Goal: Task Accomplishment & Management: Complete application form

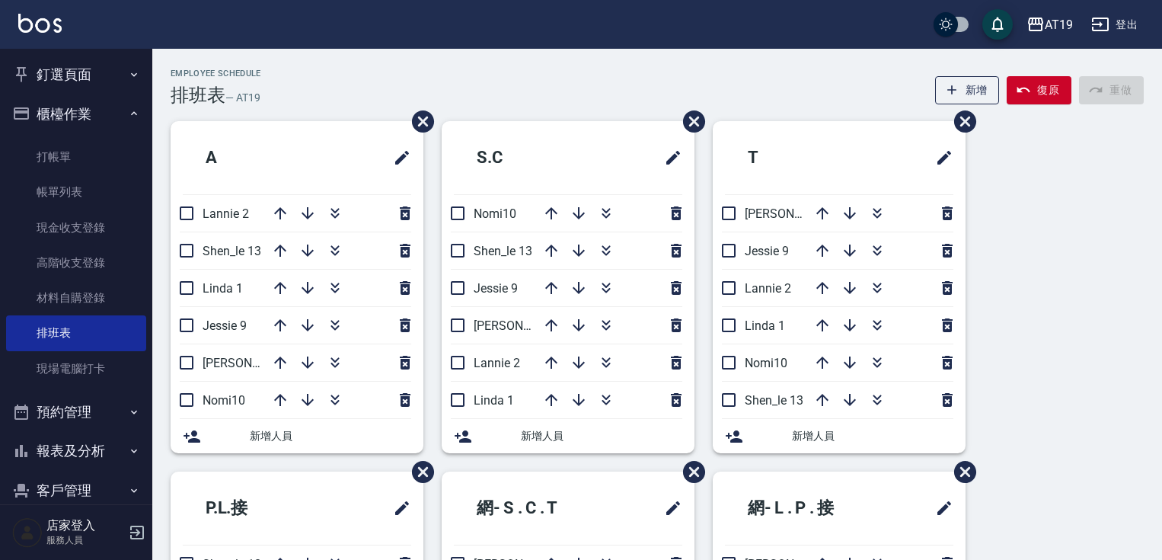
scroll to position [244, 0]
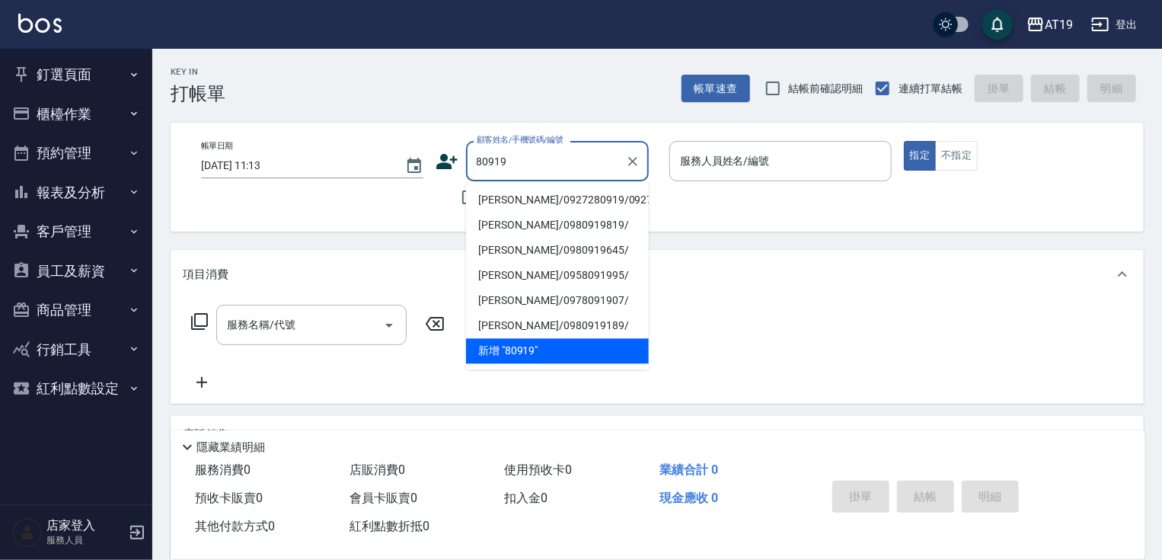
type input "[PERSON_NAME]/0927280919/0927280919"
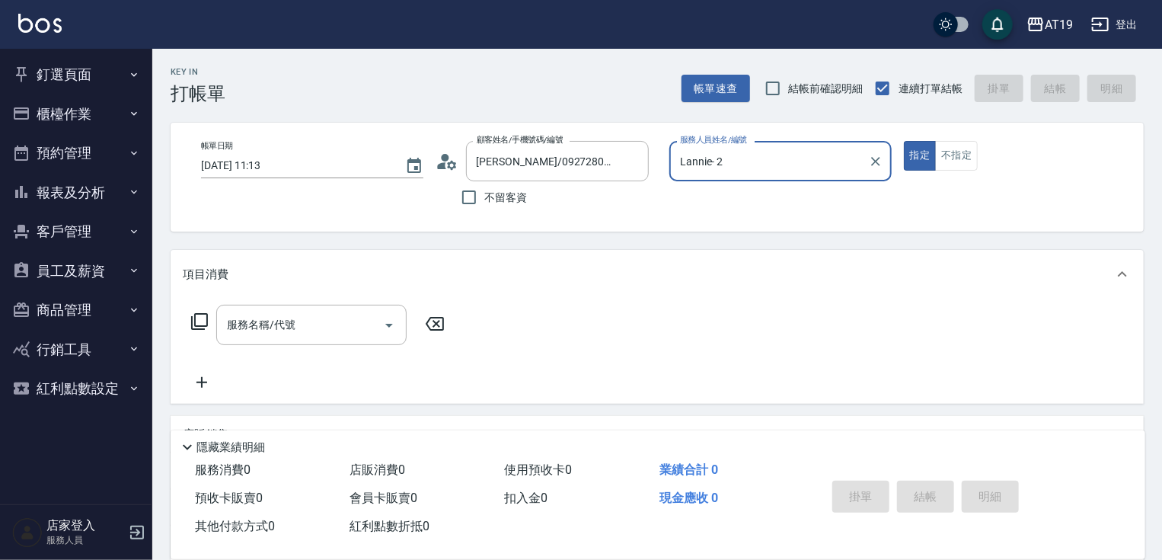
type input "Lannie- 2"
click at [904, 141] on button "指定" at bounding box center [920, 156] width 33 height 30
type button "true"
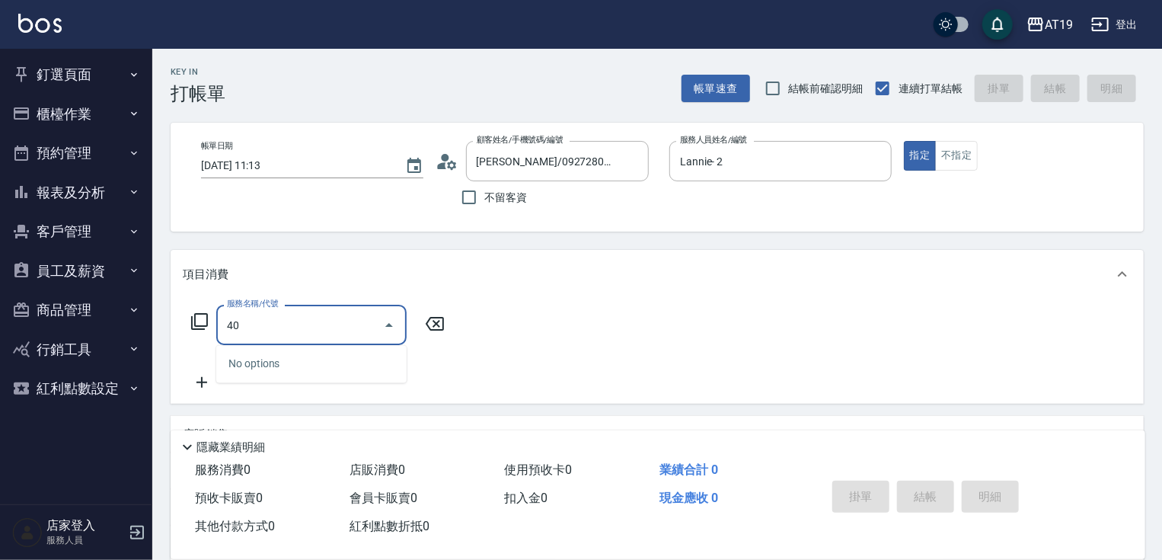
type input "401"
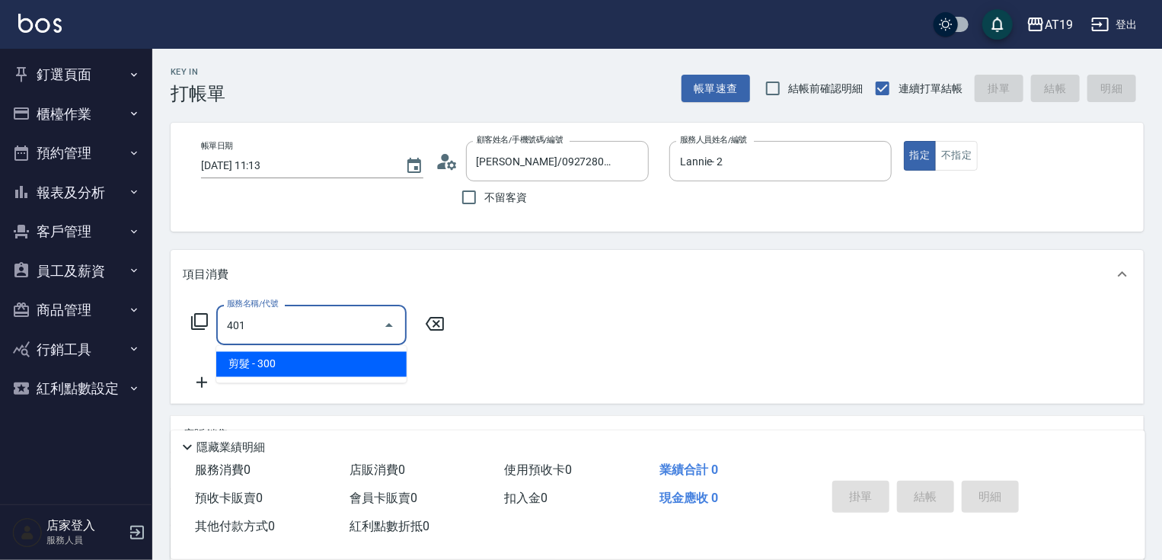
type input "30"
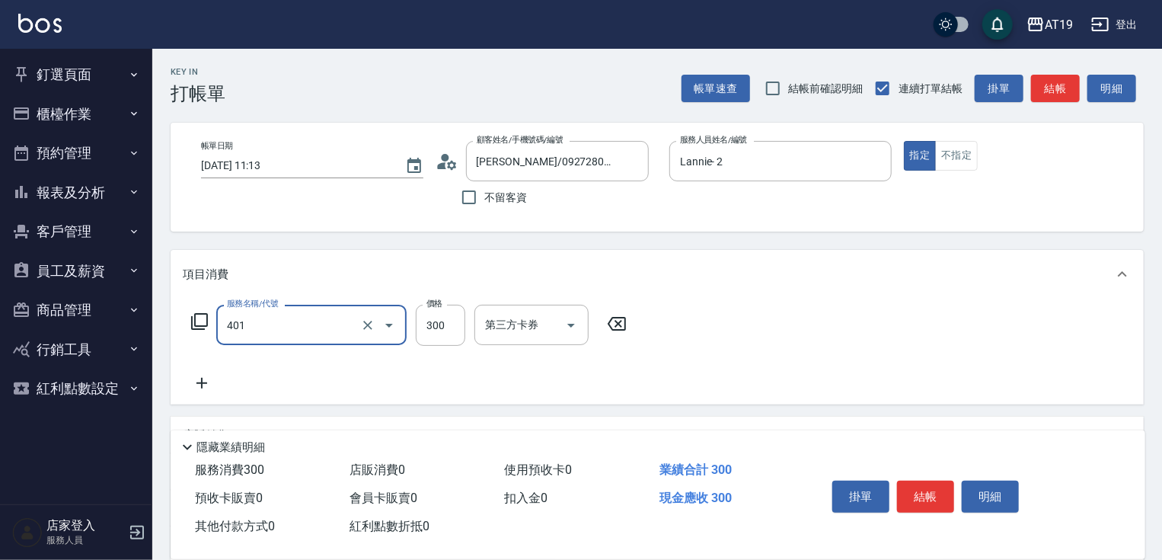
type input "剪髮(401)"
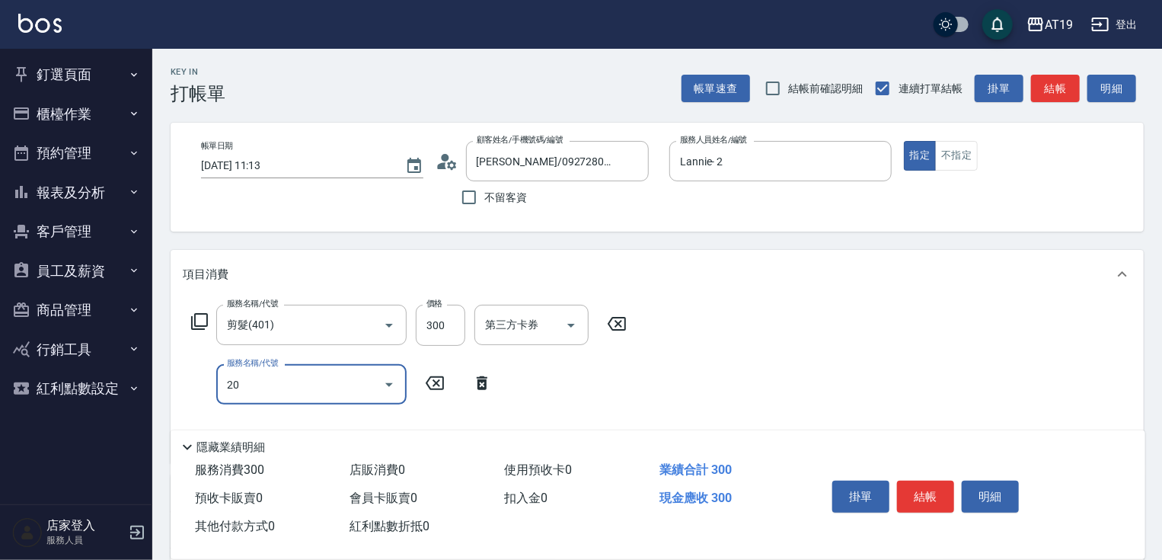
type input "201"
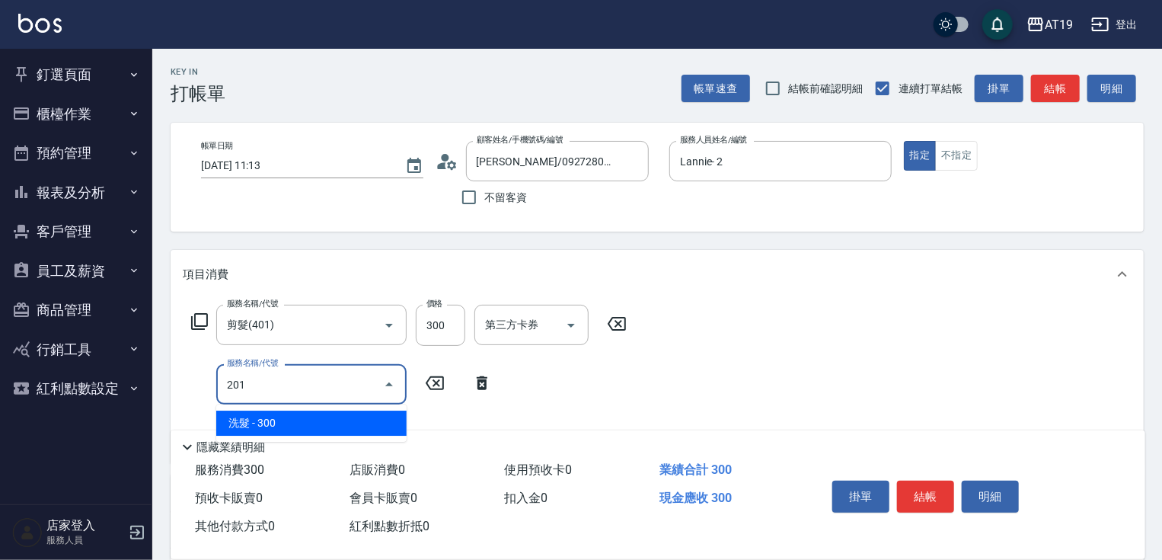
type input "60"
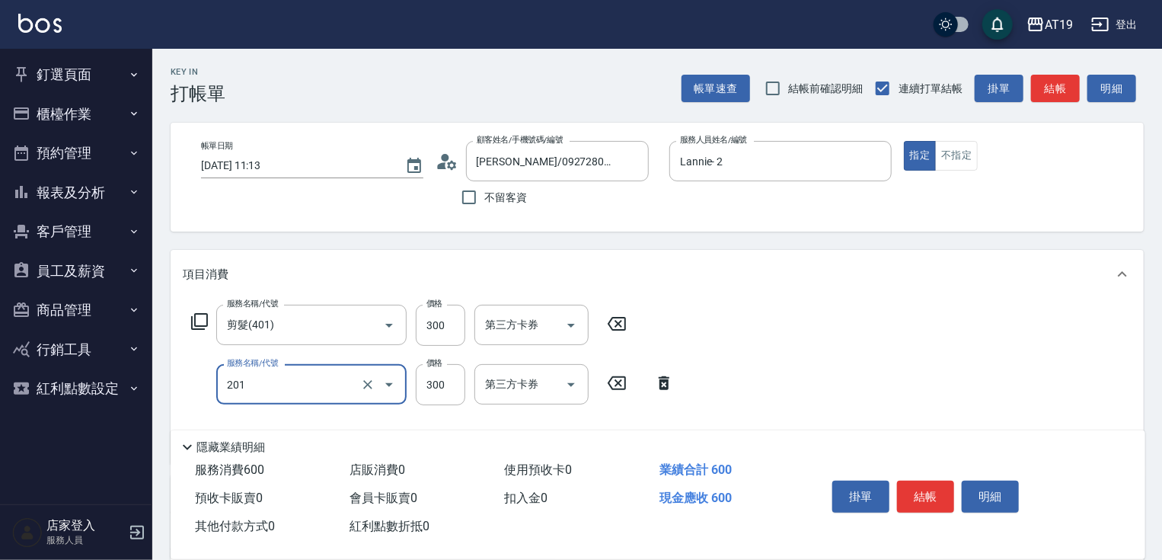
type input "洗髮(201)"
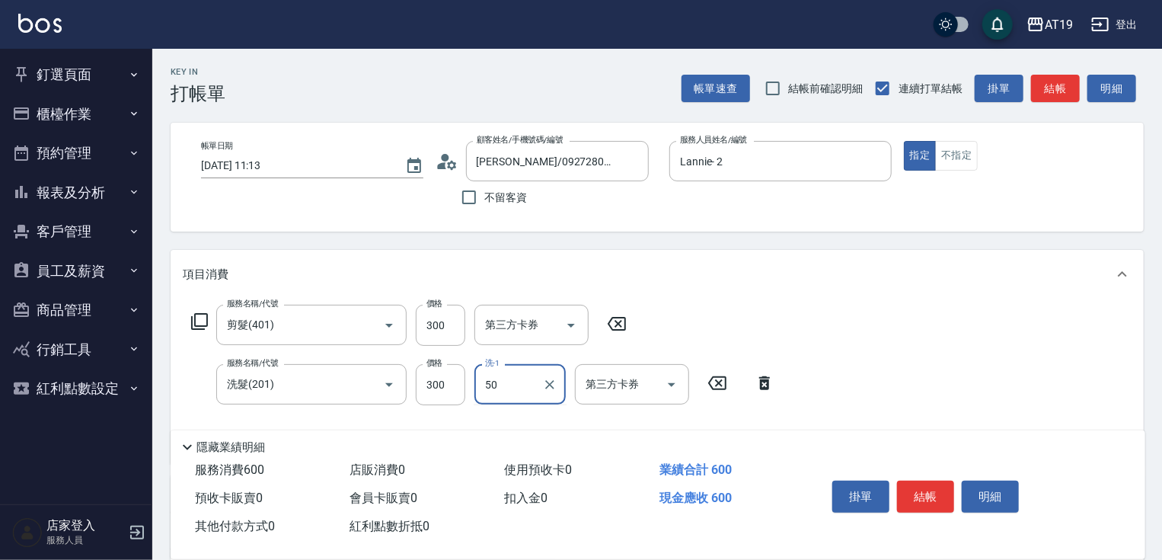
type input "50"
type input "Nomi-10"
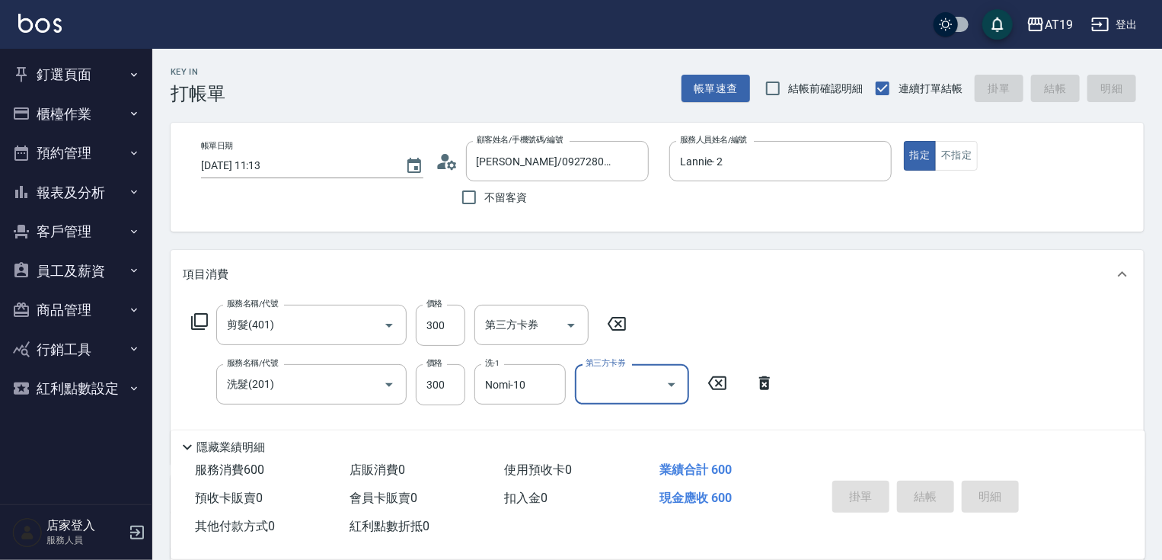
type input "2025/09/17 15:11"
type input "0"
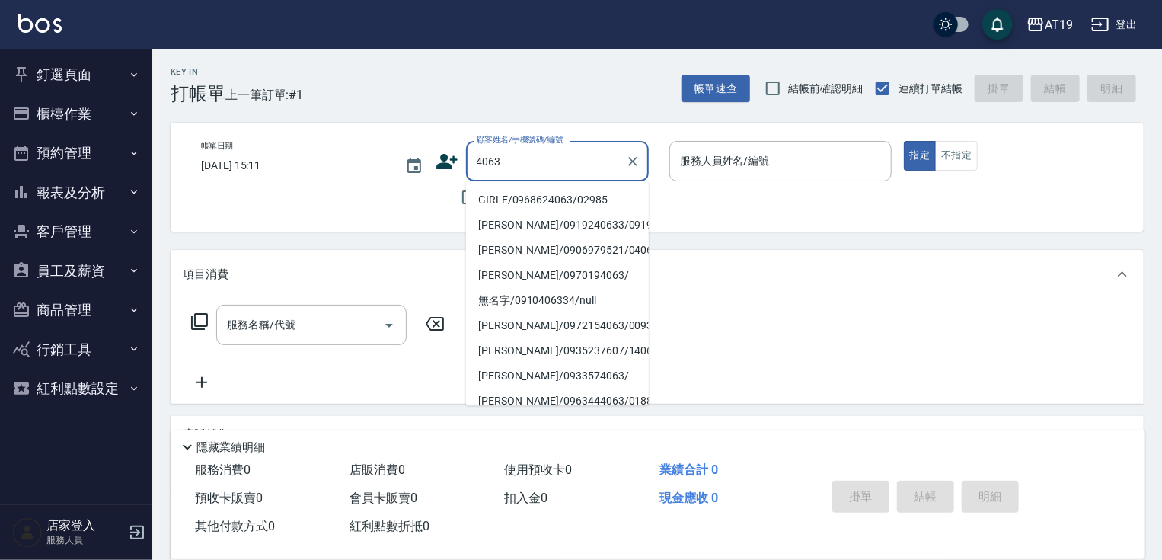
type input "GIRLE/0968624063/02985"
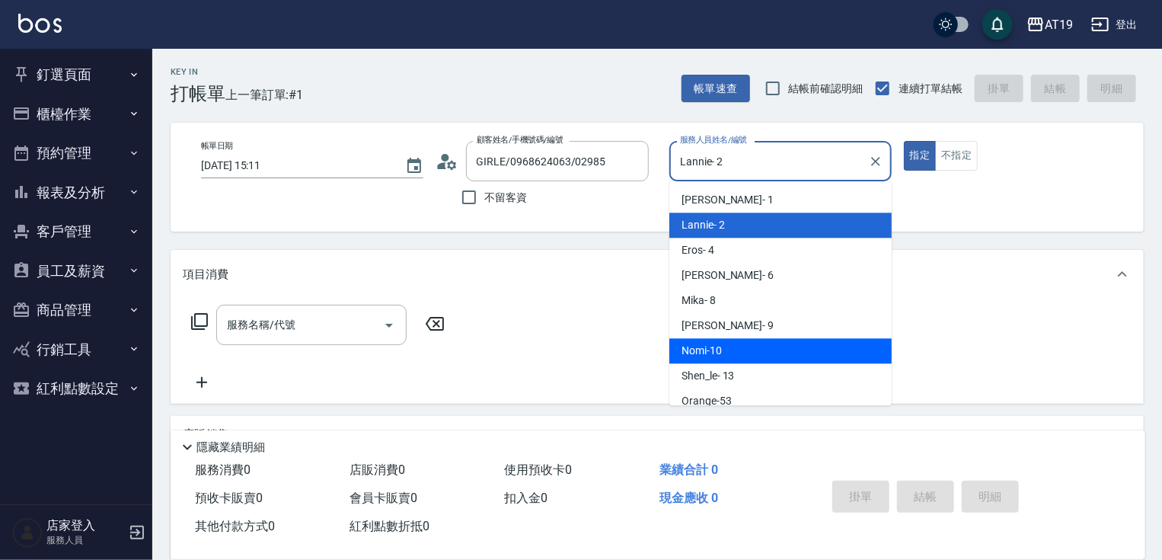
type input "Nomi-10"
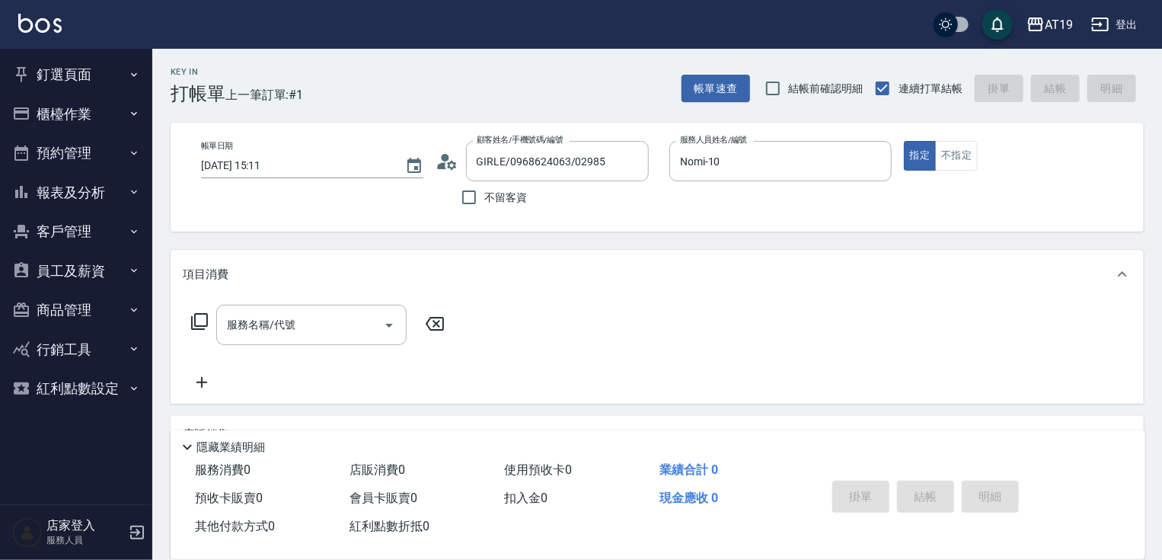
click at [450, 159] on icon at bounding box center [447, 161] width 23 height 23
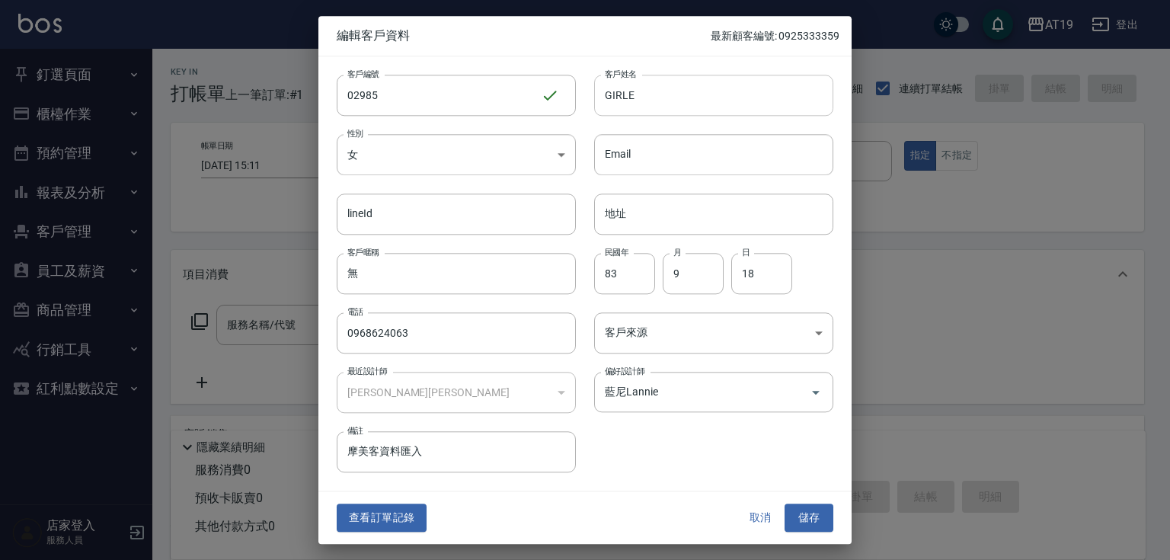
click at [643, 104] on input "GIRLE" at bounding box center [713, 95] width 239 height 41
type input "GIRLE/吉兒莉"
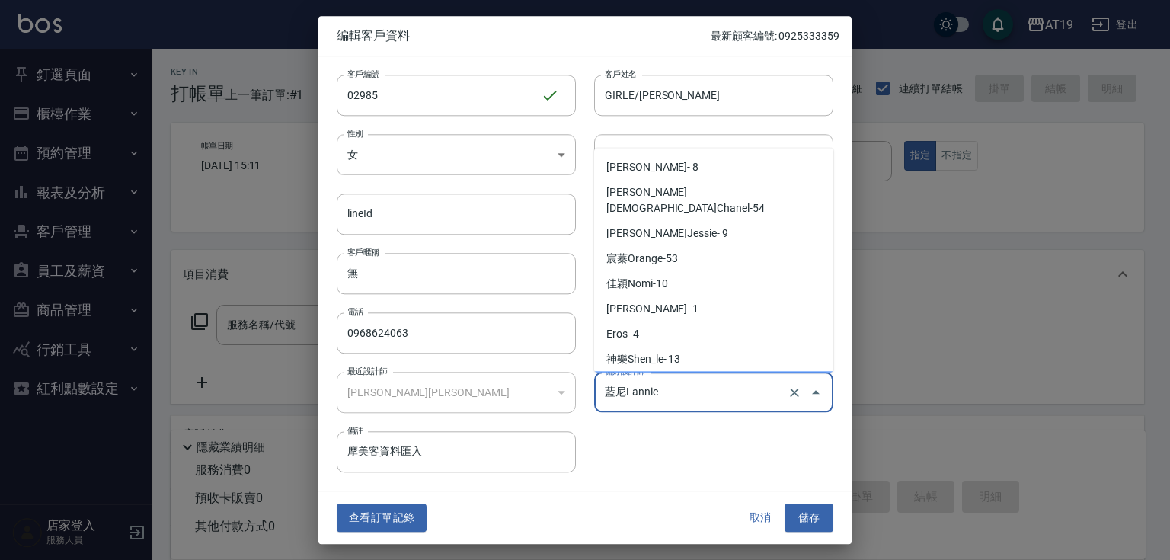
click at [652, 399] on input "藍尼Lannie" at bounding box center [692, 392] width 183 height 27
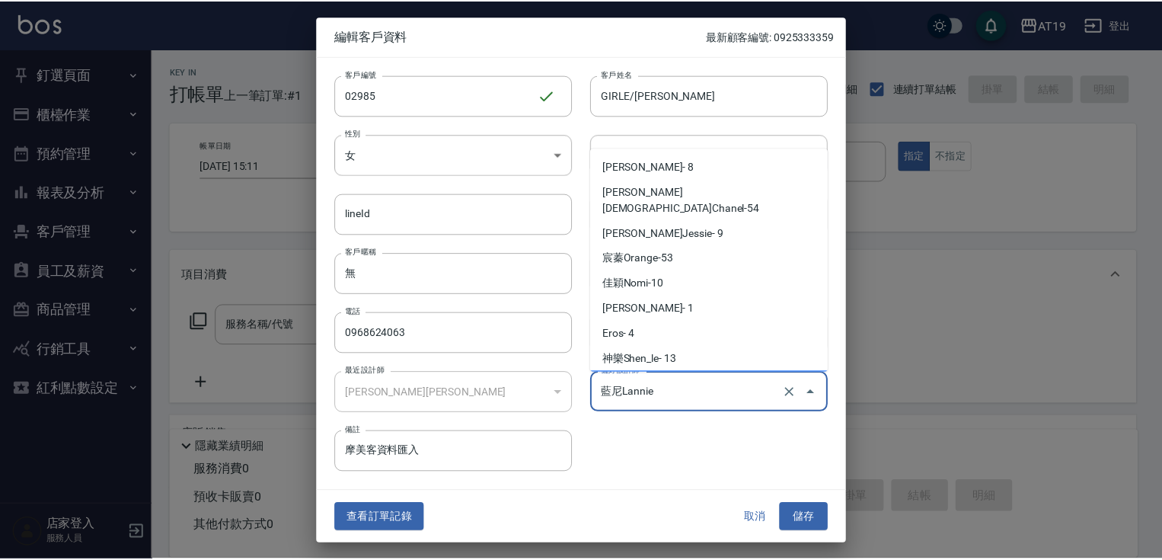
scroll to position [8, 0]
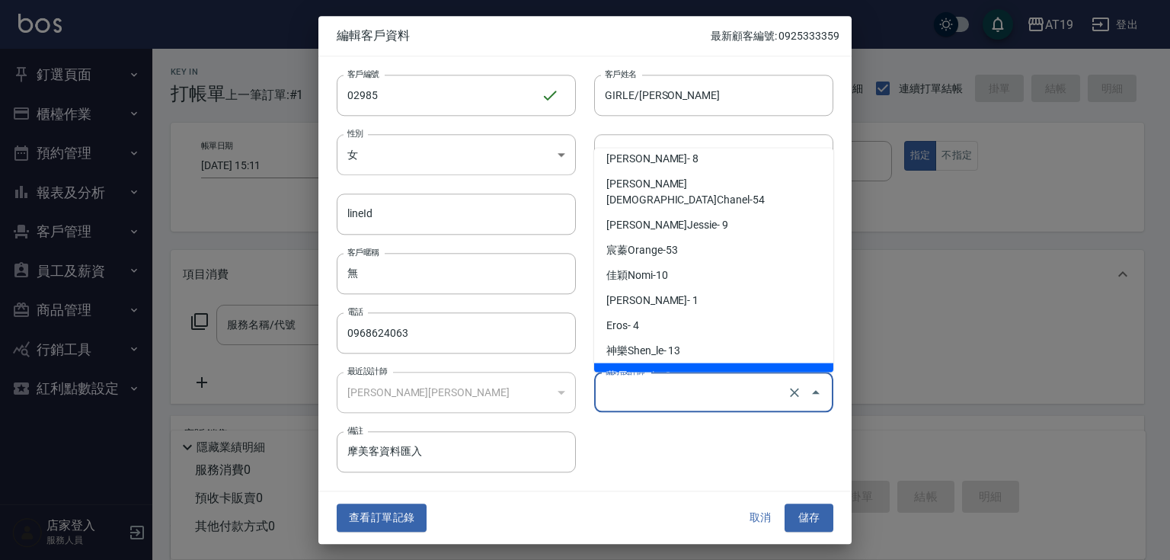
type input "Mika"
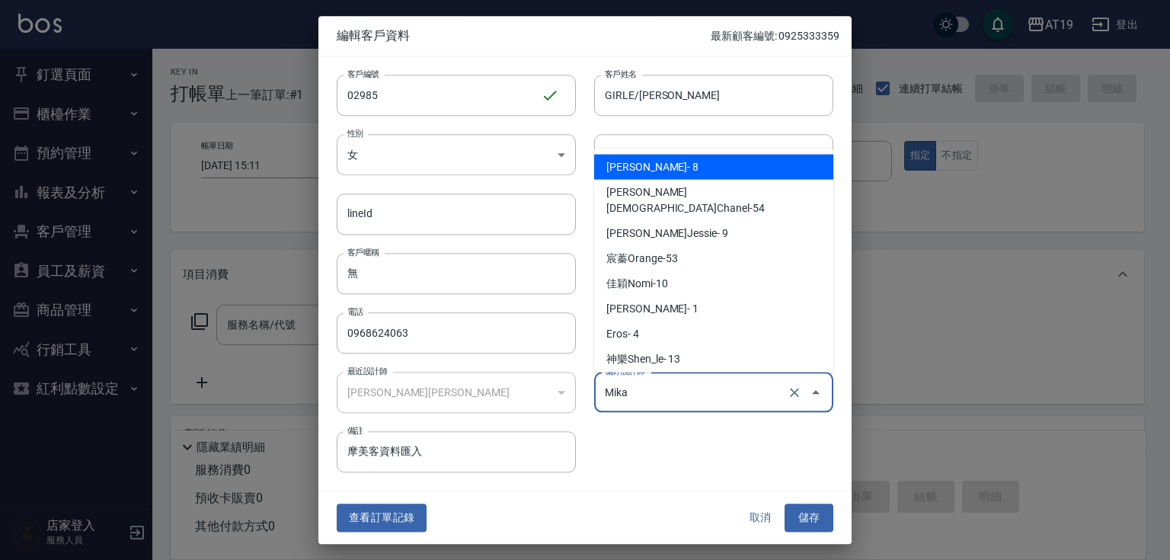
click at [669, 391] on input "Mika" at bounding box center [692, 392] width 183 height 27
click at [793, 388] on icon "Clear" at bounding box center [794, 392] width 15 height 15
type input "Mika"
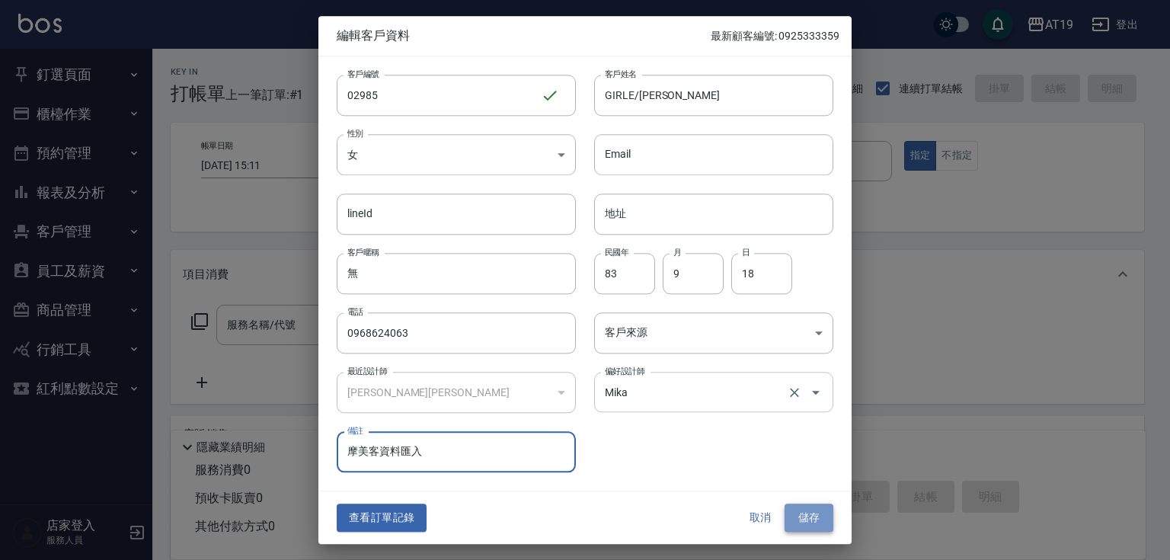
click at [817, 510] on button "儲存" at bounding box center [809, 518] width 49 height 28
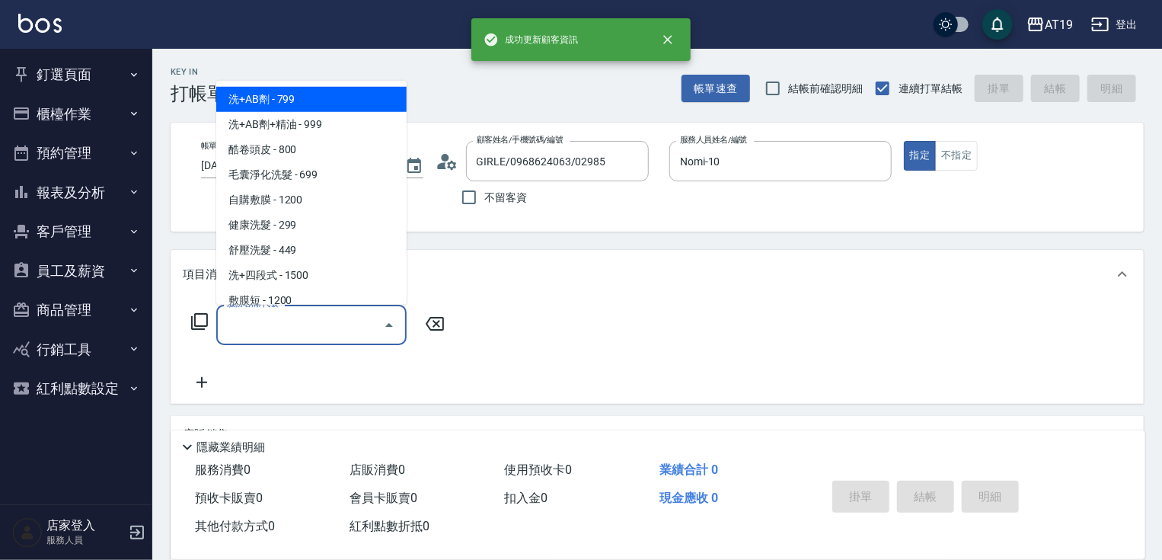
click at [253, 315] on div "服務名稱/代號 服務名稱/代號" at bounding box center [311, 325] width 190 height 40
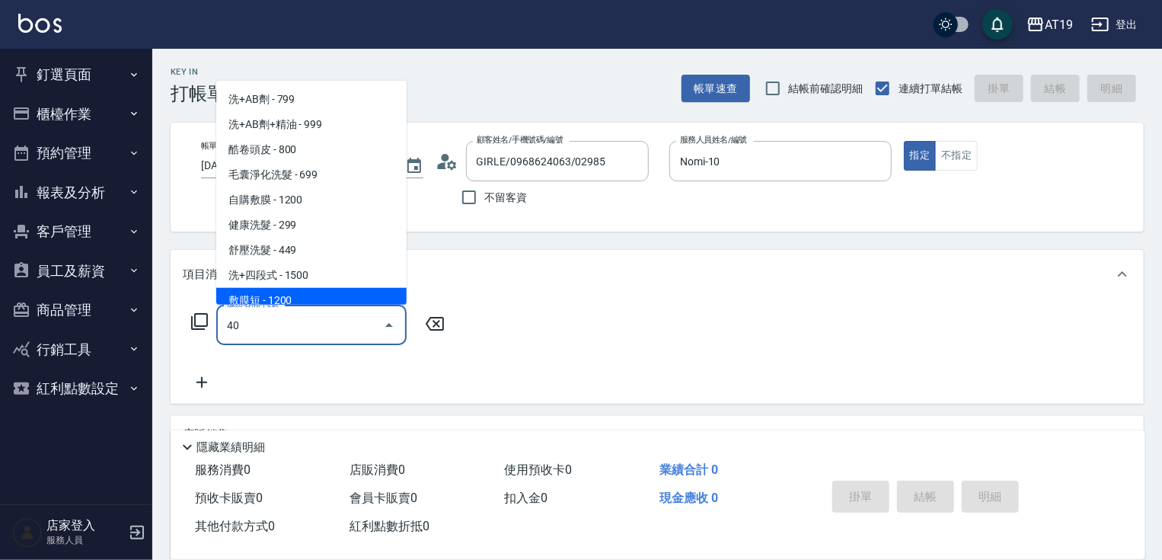
type input "401"
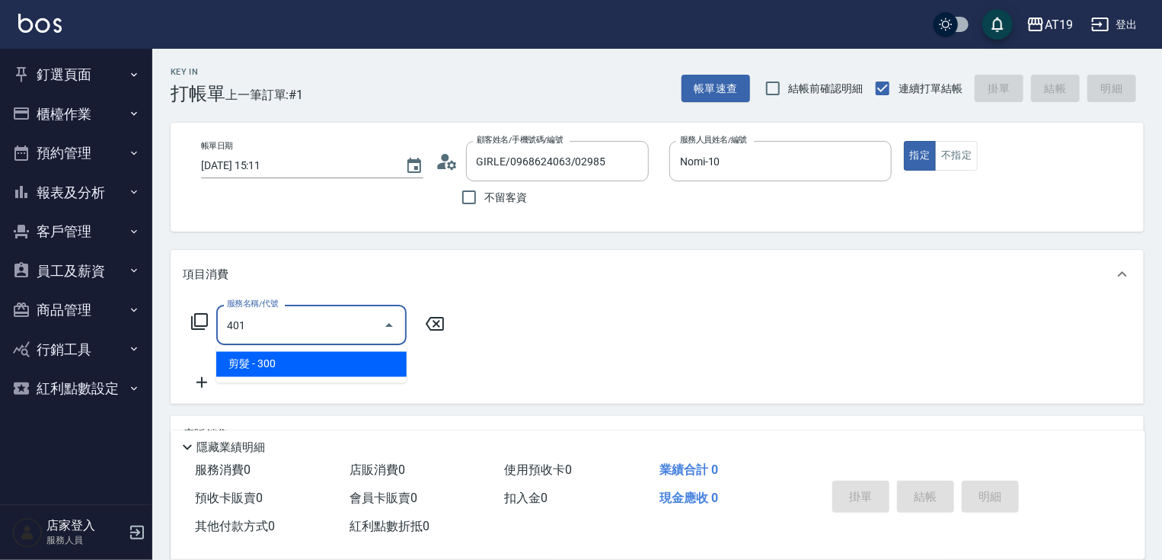
type input "30"
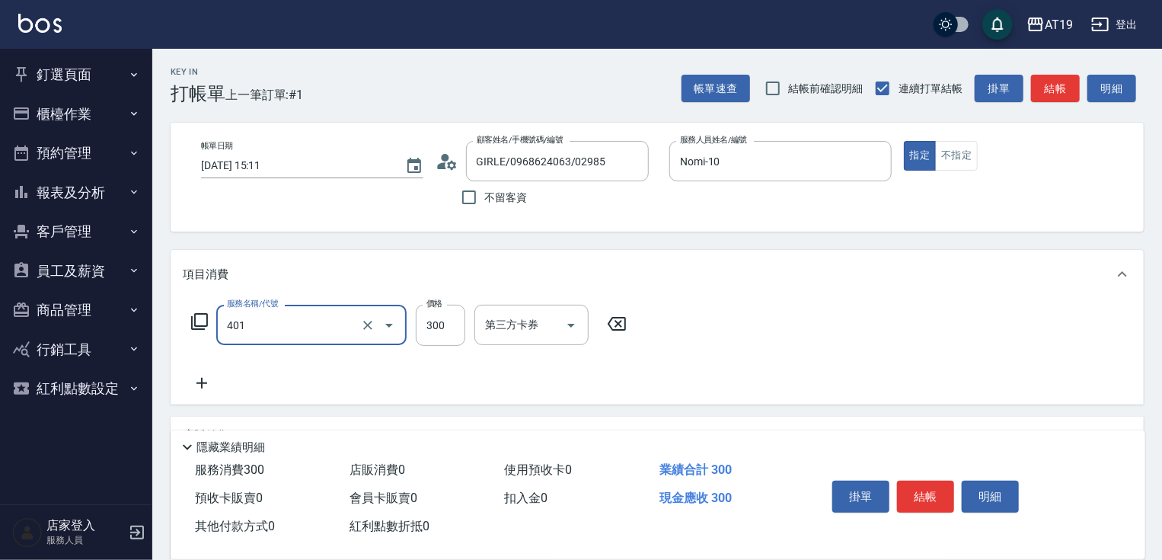
type input "剪髮(401)"
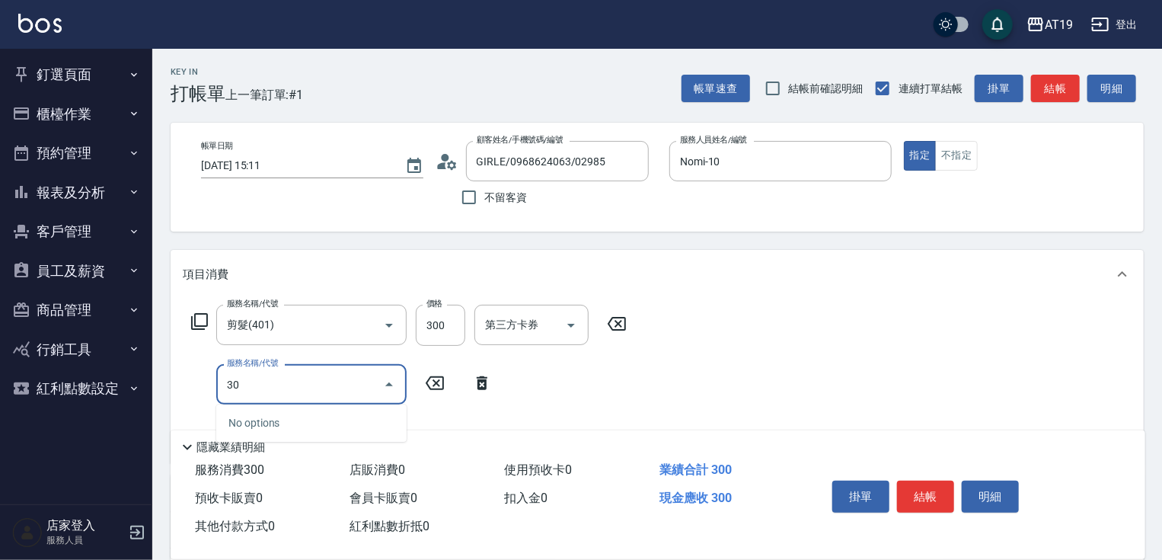
type input "301"
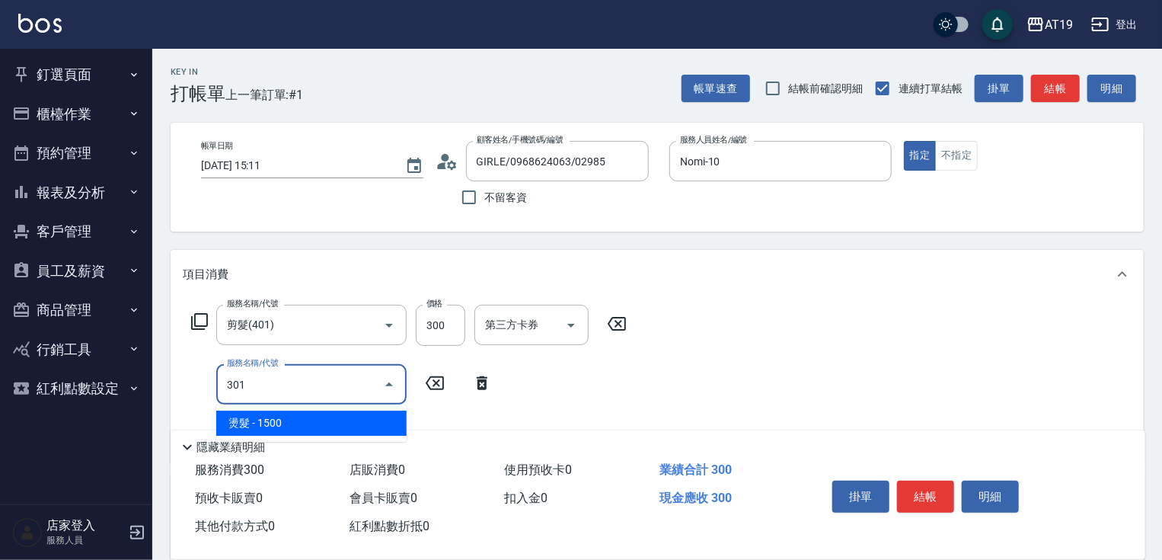
type input "180"
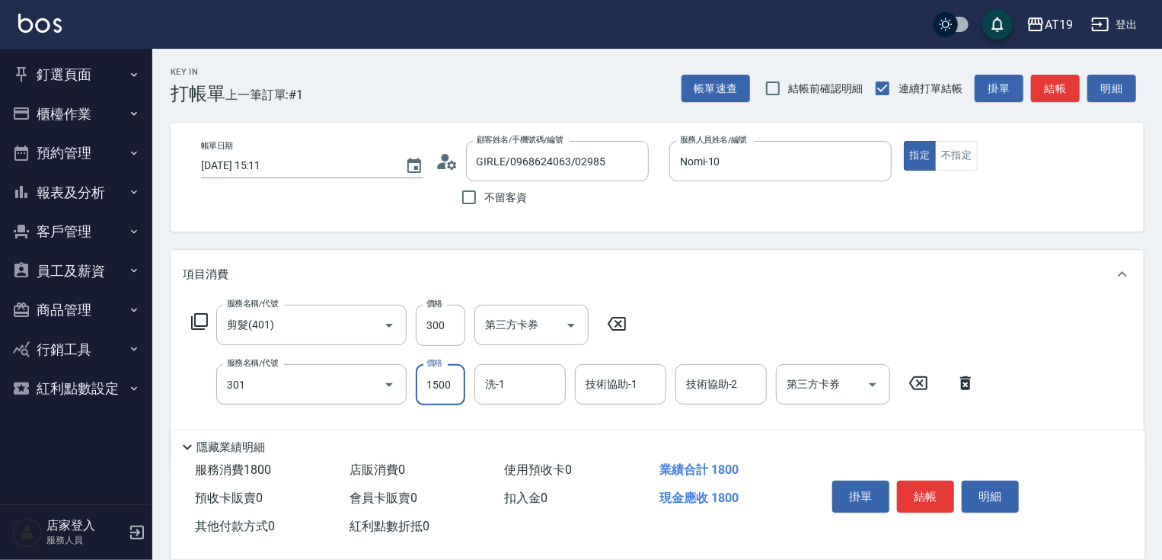
type input "燙髮(301)"
type input "30"
type input "210"
type input "240"
type input "2100"
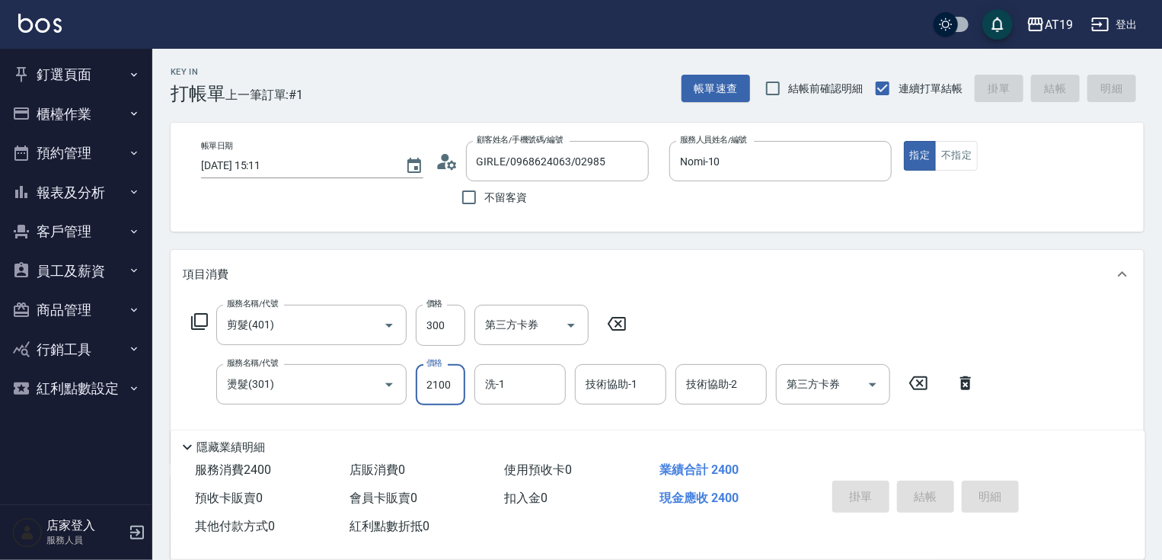
type input "2025/09/17 15:12"
type input "0"
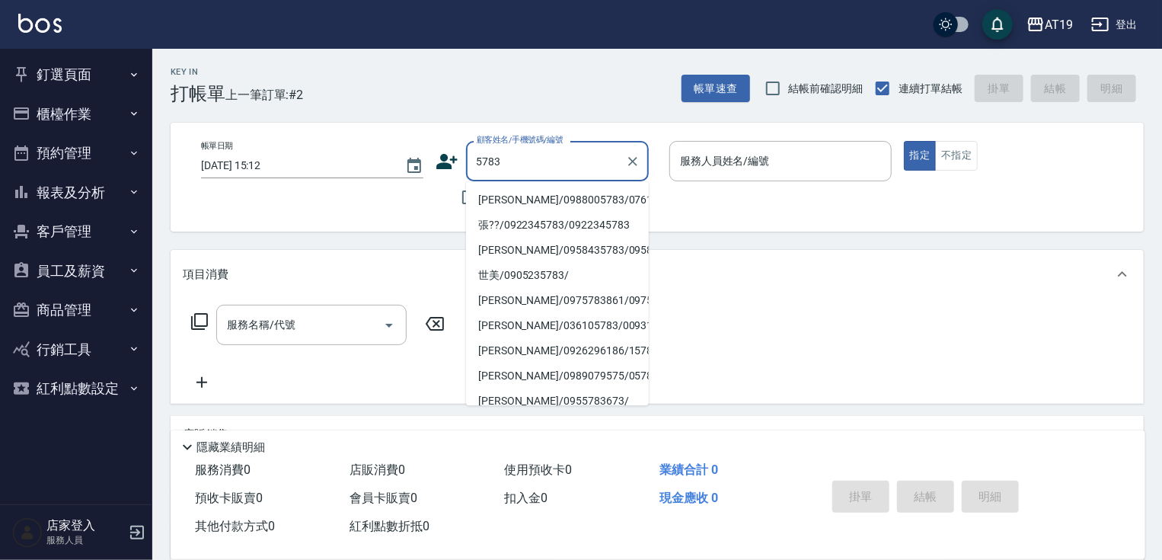
click at [518, 229] on li "張??/0922345783/0922345783" at bounding box center [557, 225] width 183 height 25
type input "張??/0922345783/0922345783"
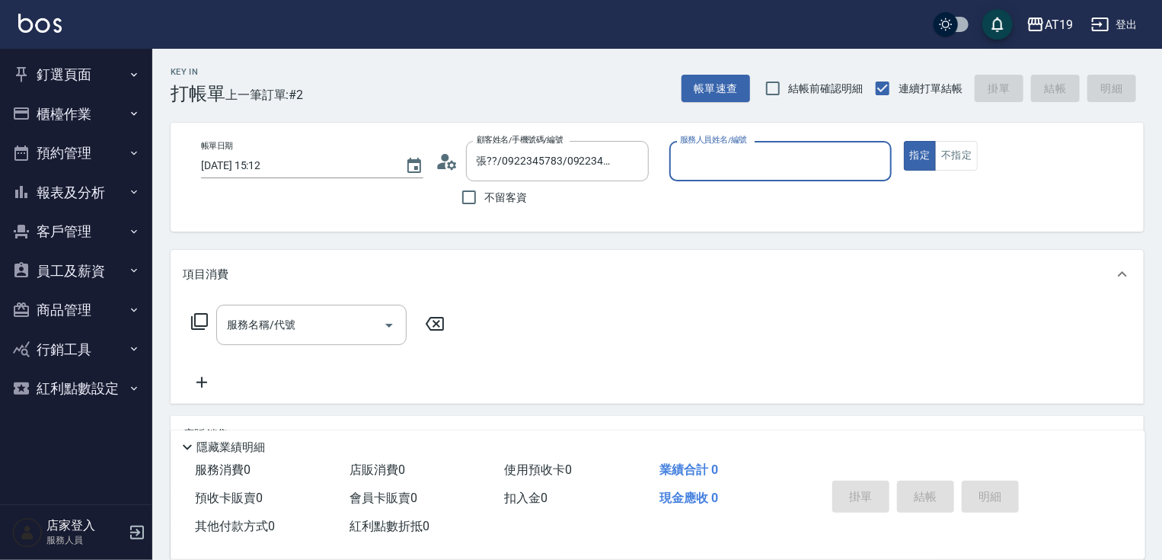
type input "Jessie- 9"
click at [455, 165] on icon at bounding box center [447, 161] width 23 height 23
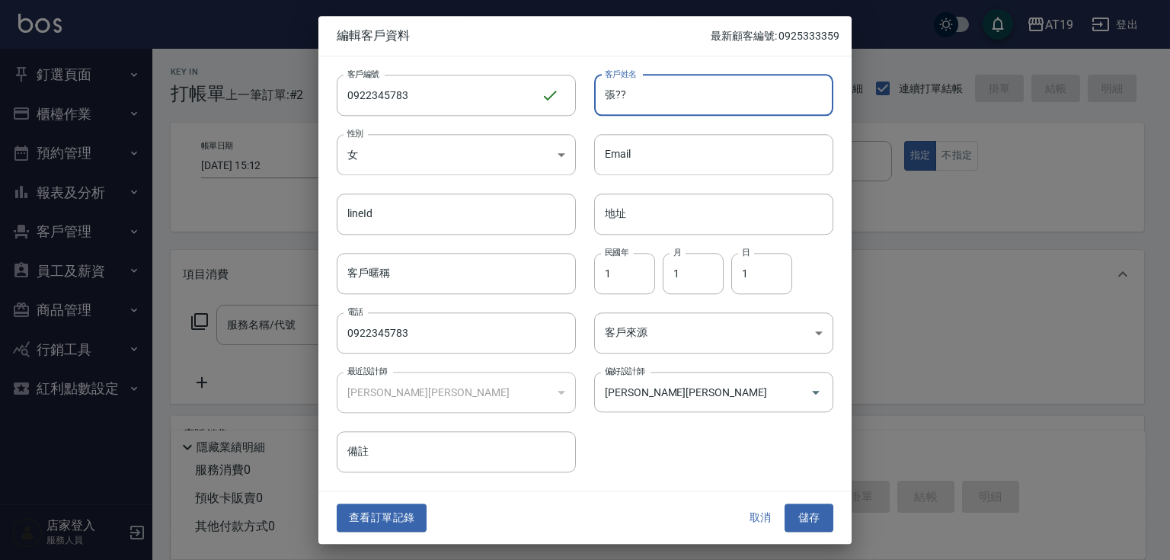
drag, startPoint x: 627, startPoint y: 93, endPoint x: 615, endPoint y: 99, distance: 12.9
click at [615, 99] on input "張??" at bounding box center [713, 95] width 239 height 41
type input "張惠澤"
click at [824, 516] on button "儲存" at bounding box center [809, 518] width 49 height 28
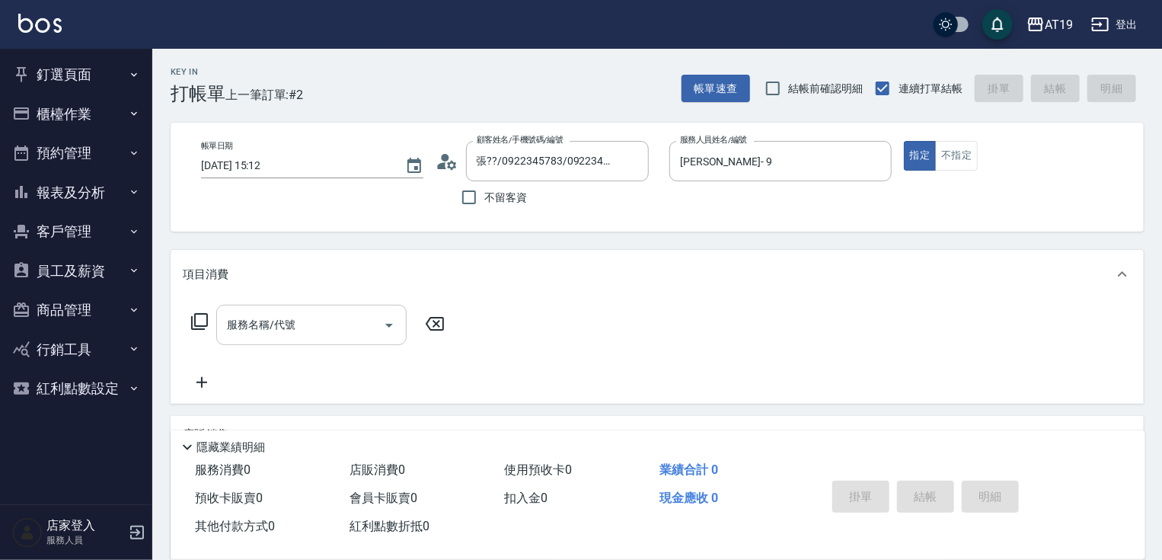
click at [286, 329] on input "服務名稱/代號" at bounding box center [300, 325] width 154 height 27
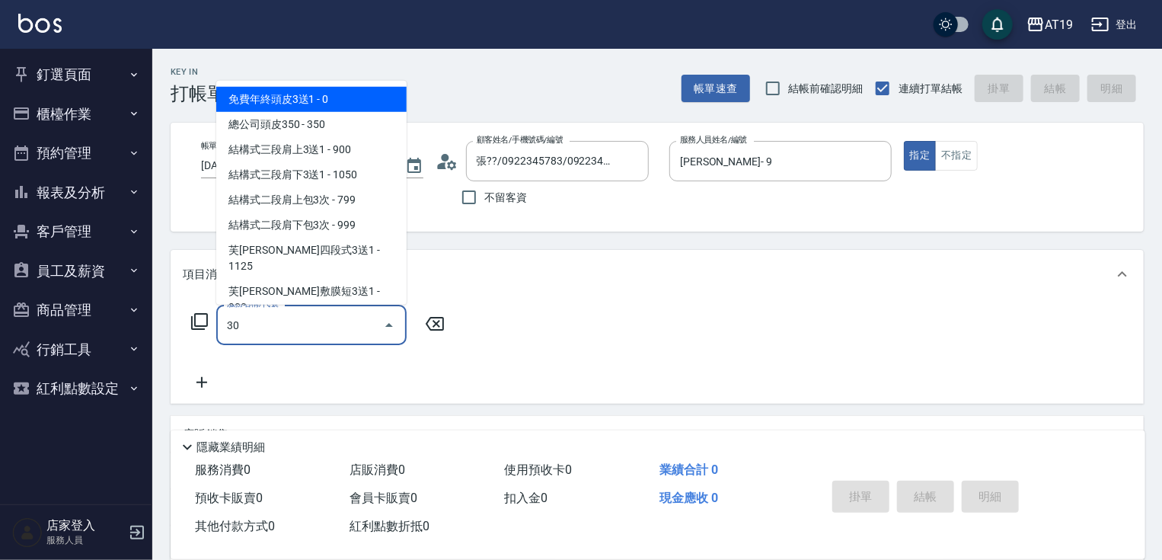
type input "301"
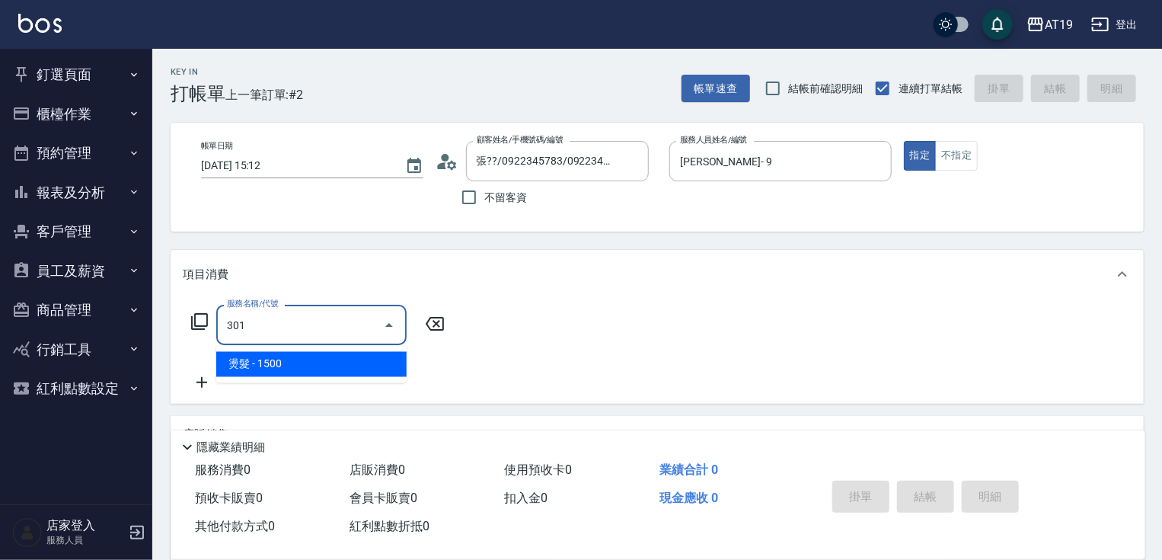
type input "150"
type input "燙髮(301)"
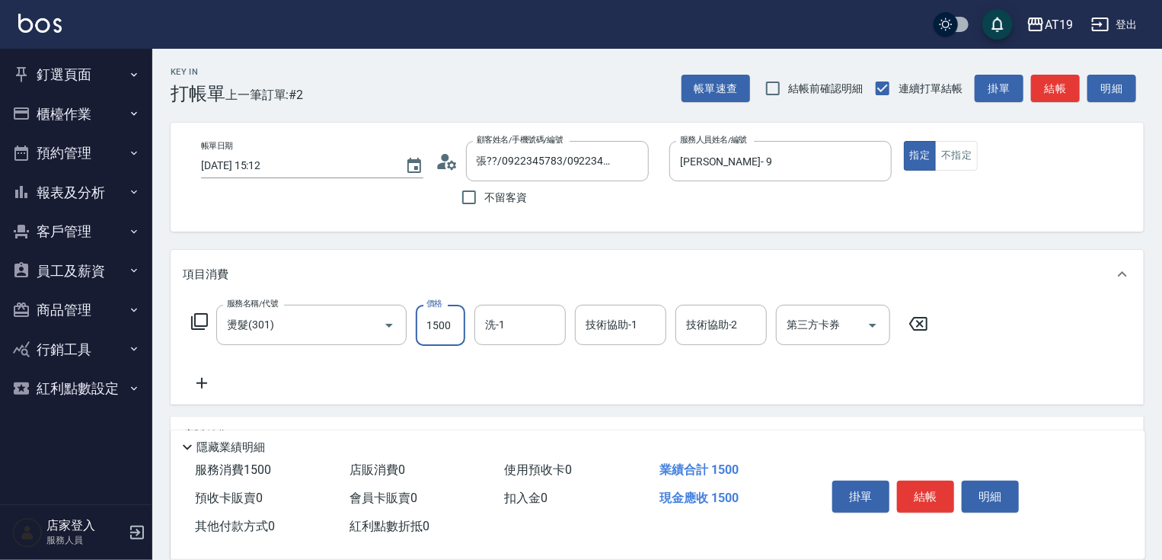
type input "1"
type input "0"
type input "129"
type input "10"
type input "1299"
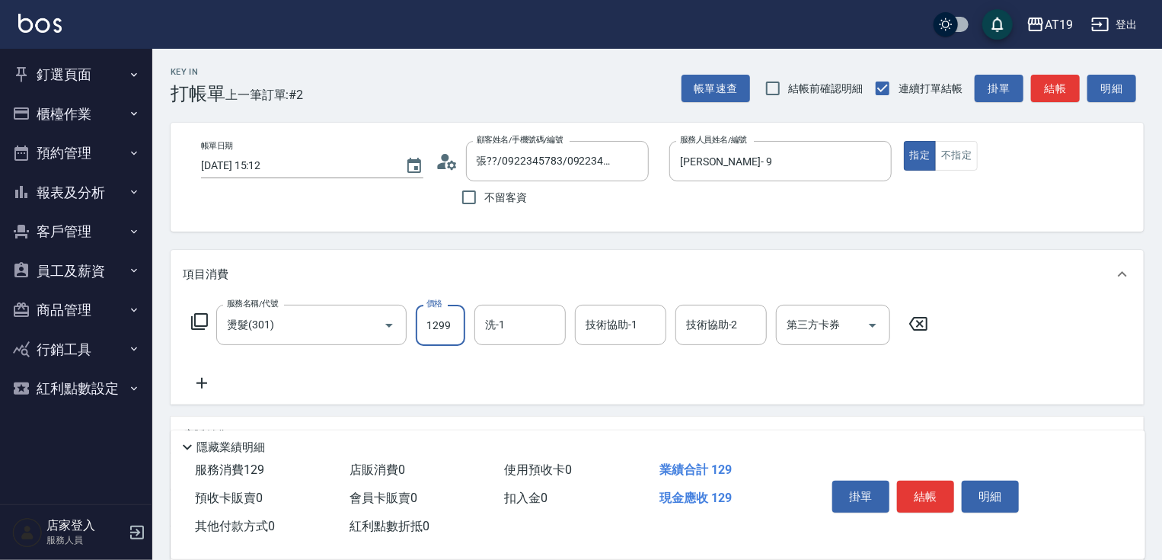
type input "120"
type input "1299"
type input "Orange-53"
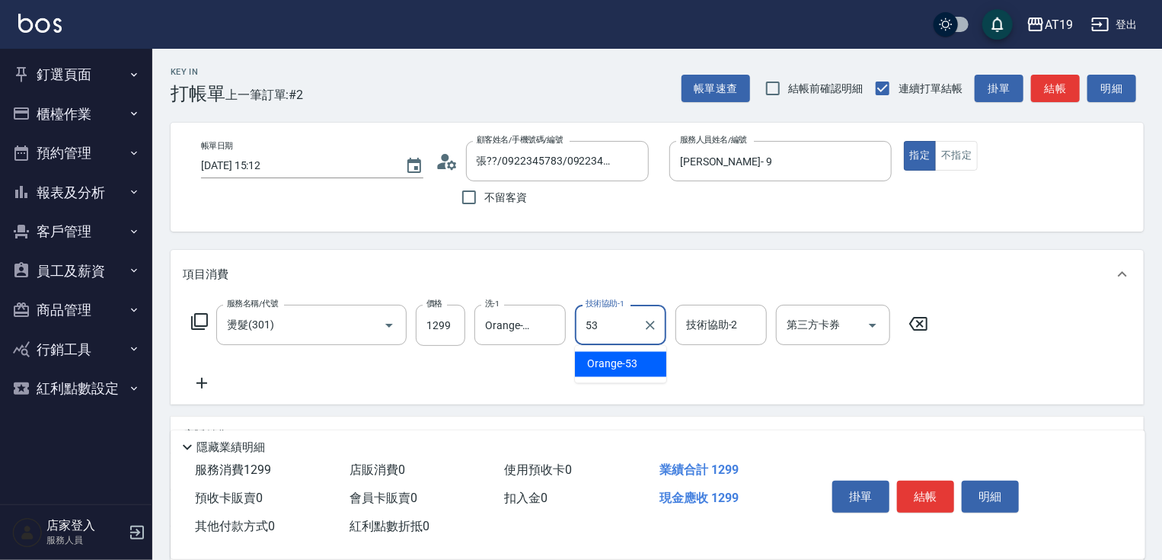
type input "Orange-53"
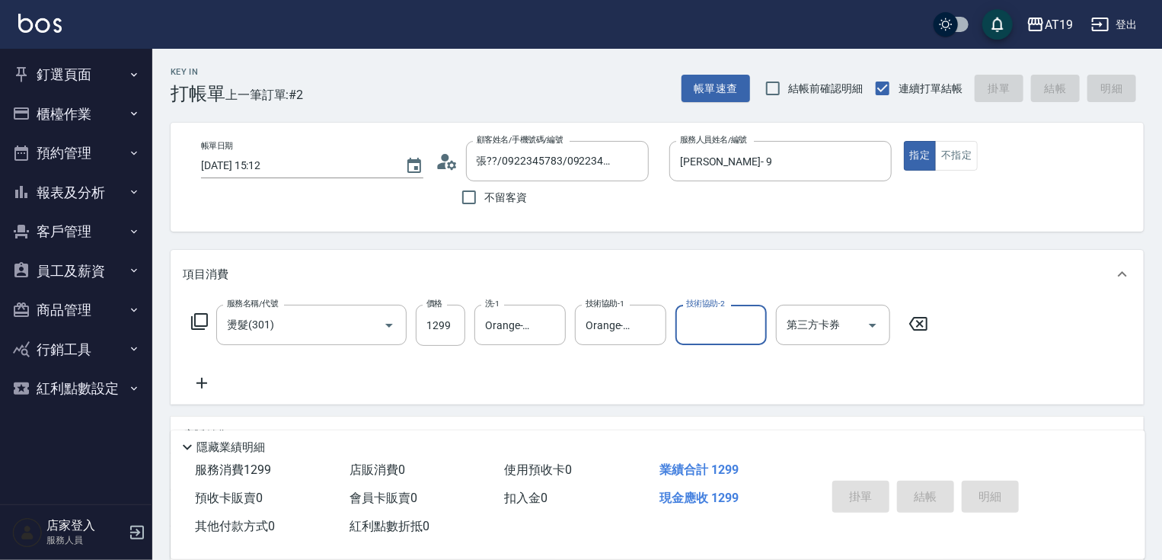
type input "2025/09/17 15:13"
type input "0"
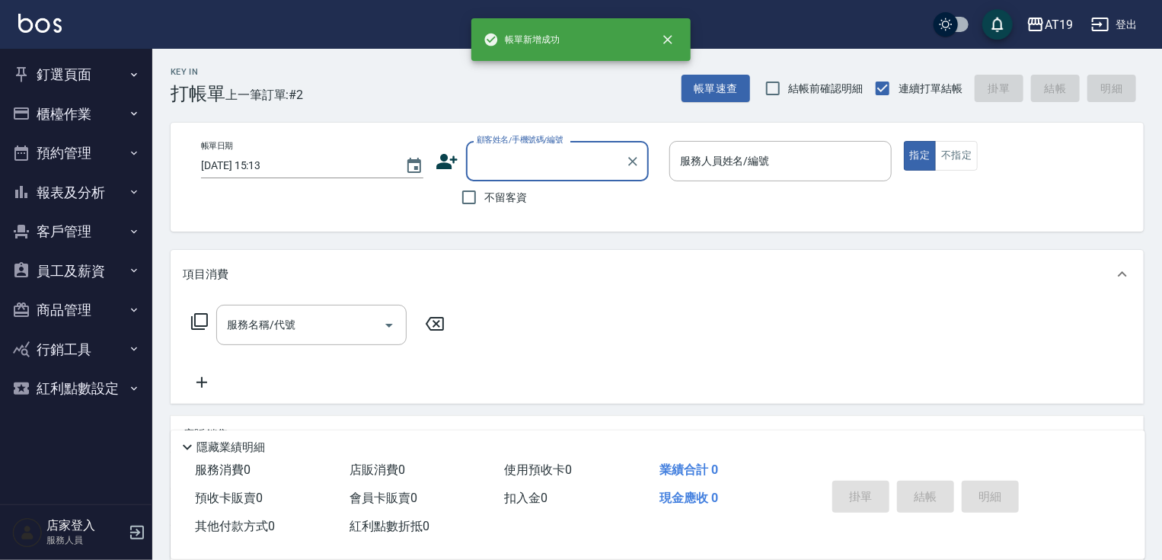
scroll to position [0, 0]
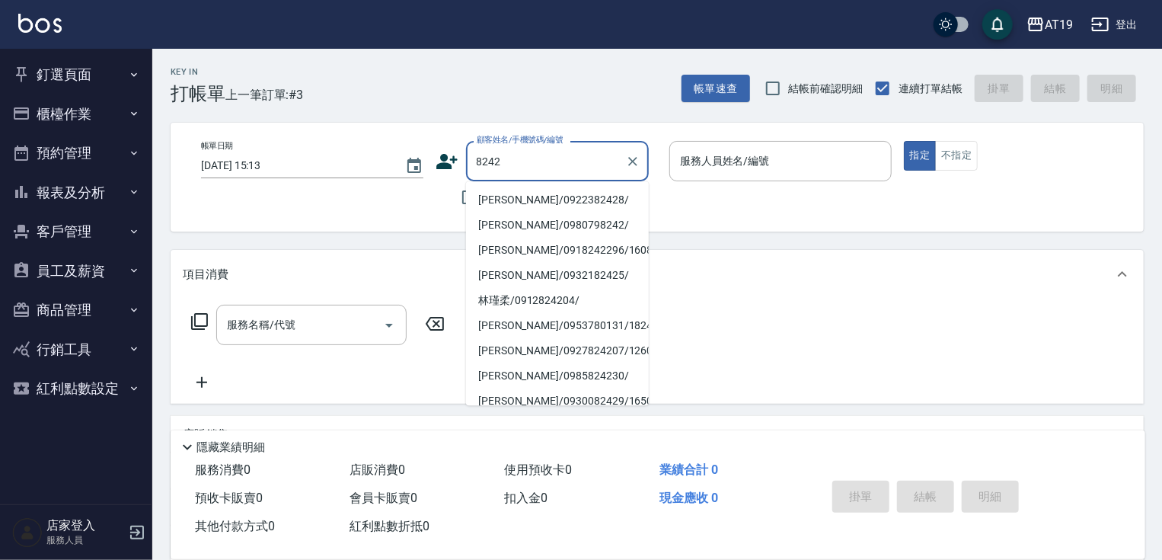
type input "鄧淑玲/0922382428/"
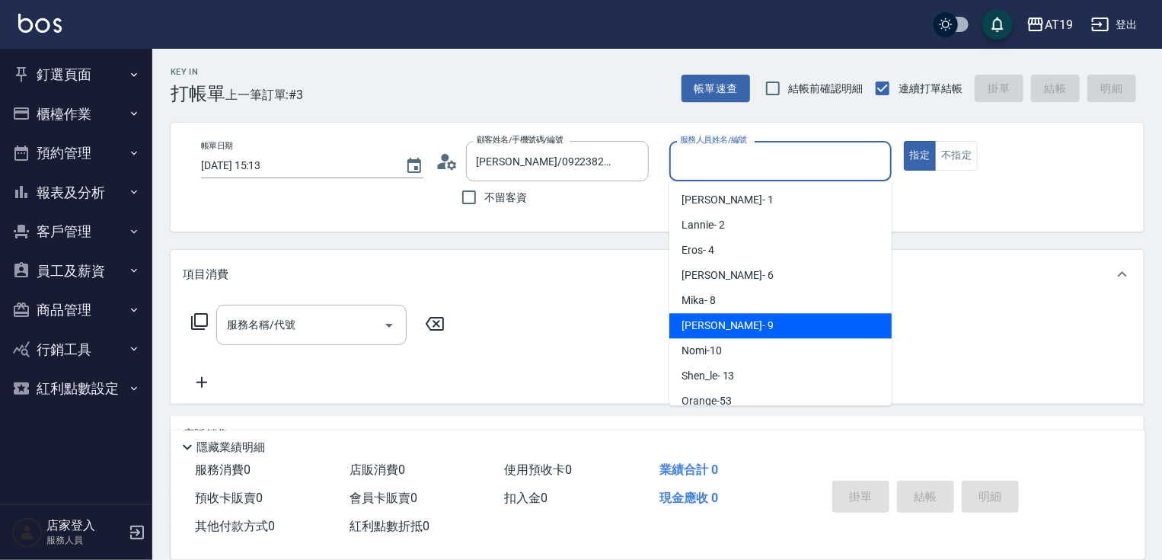
type input "Jessie- 9"
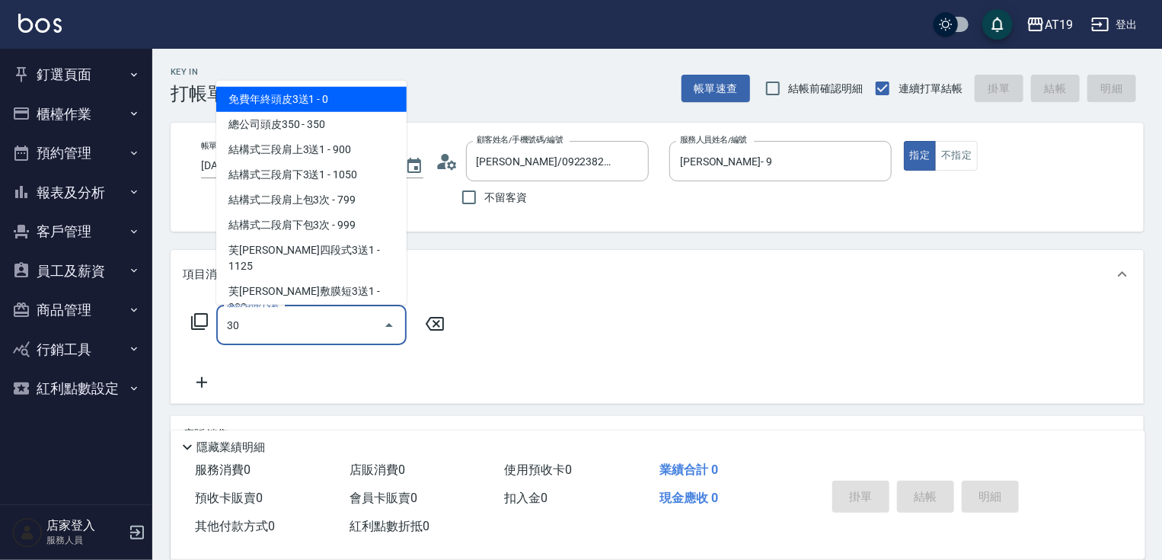
type input "301"
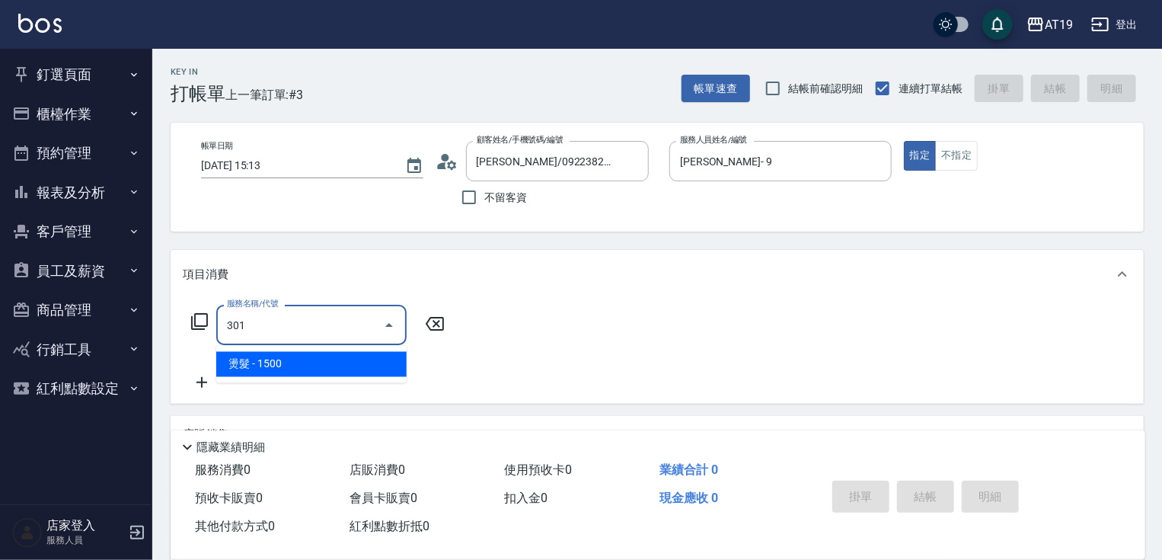
type input "150"
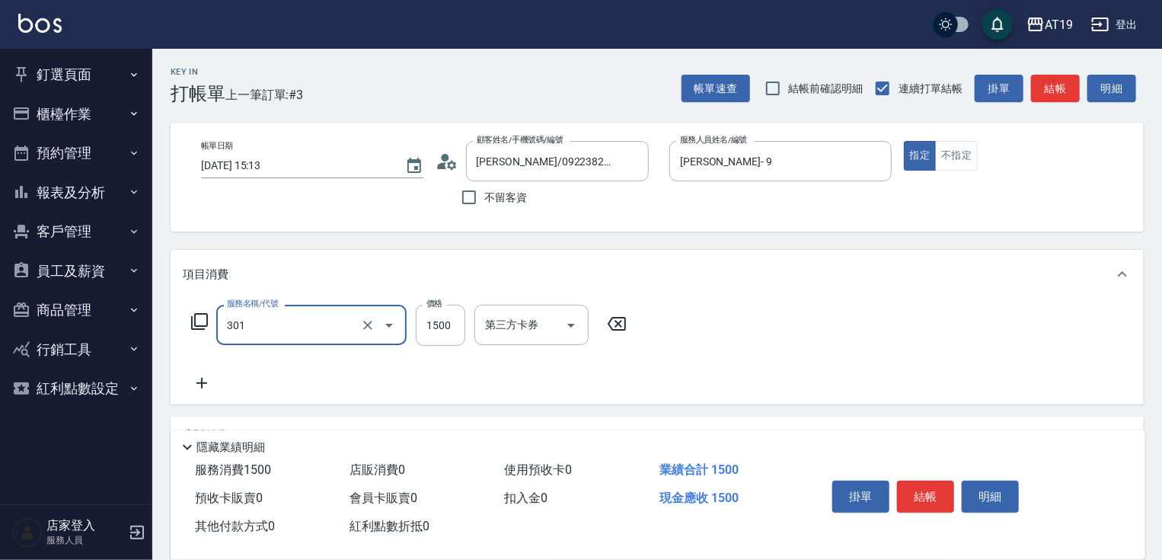
type input "燙髮(301)"
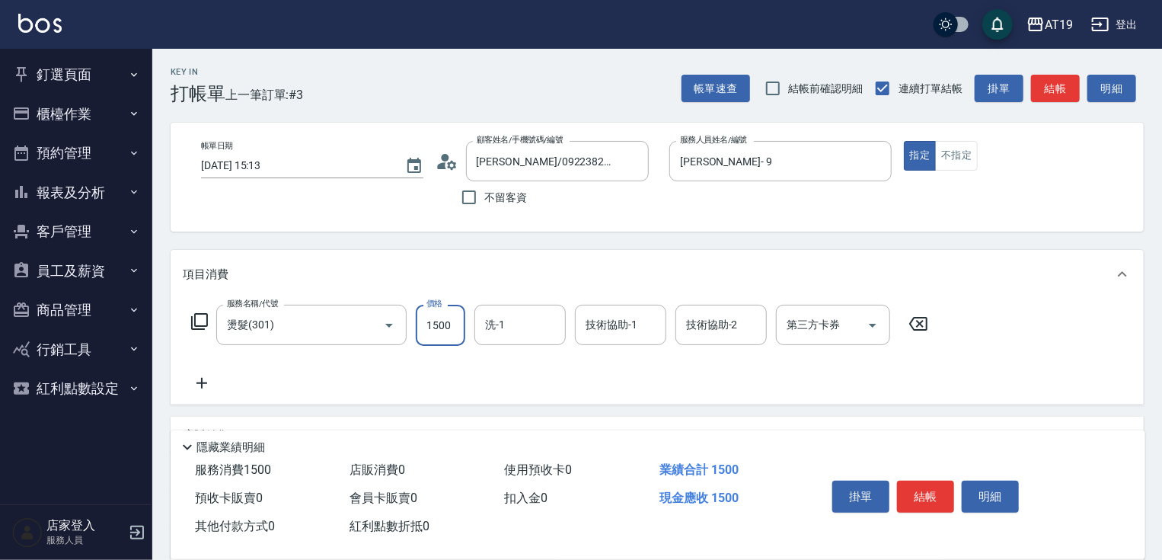
type input "0"
type input "18"
type input "10"
type input "188"
type input "180"
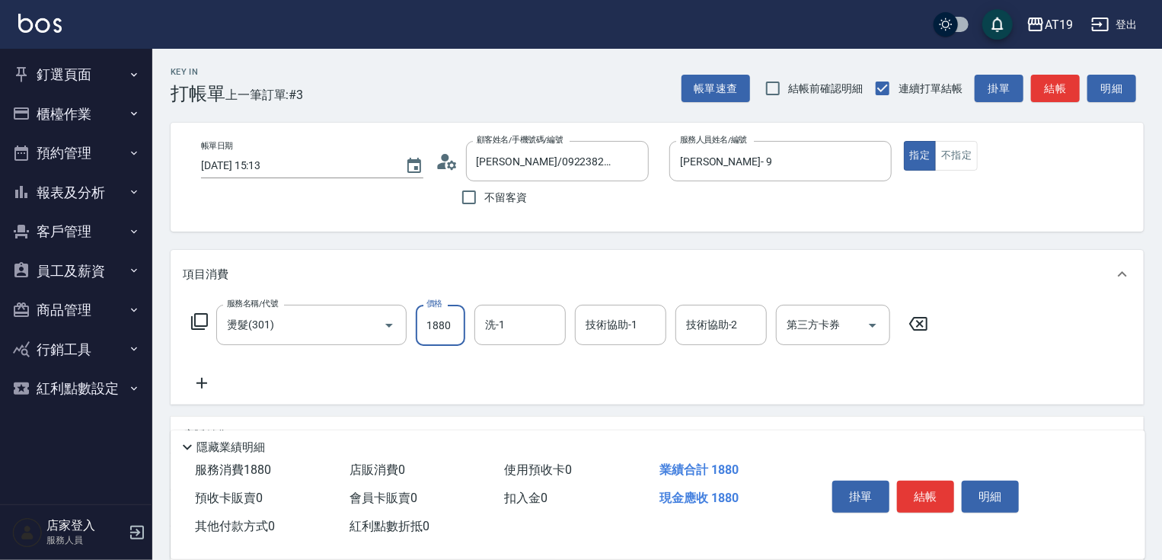
type input "1880"
type input "Orange-53"
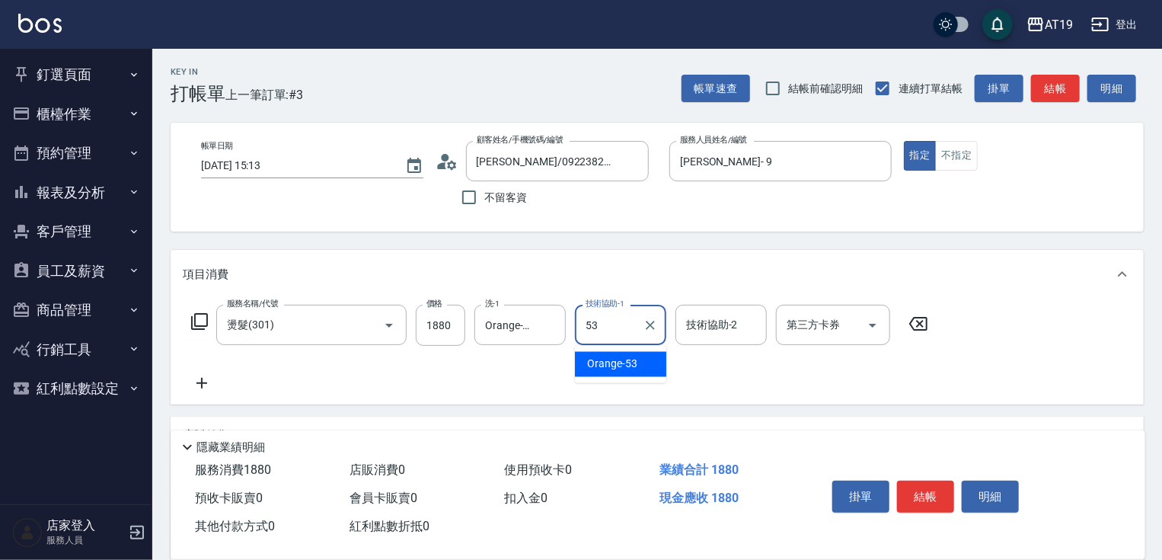
type input "Orange-53"
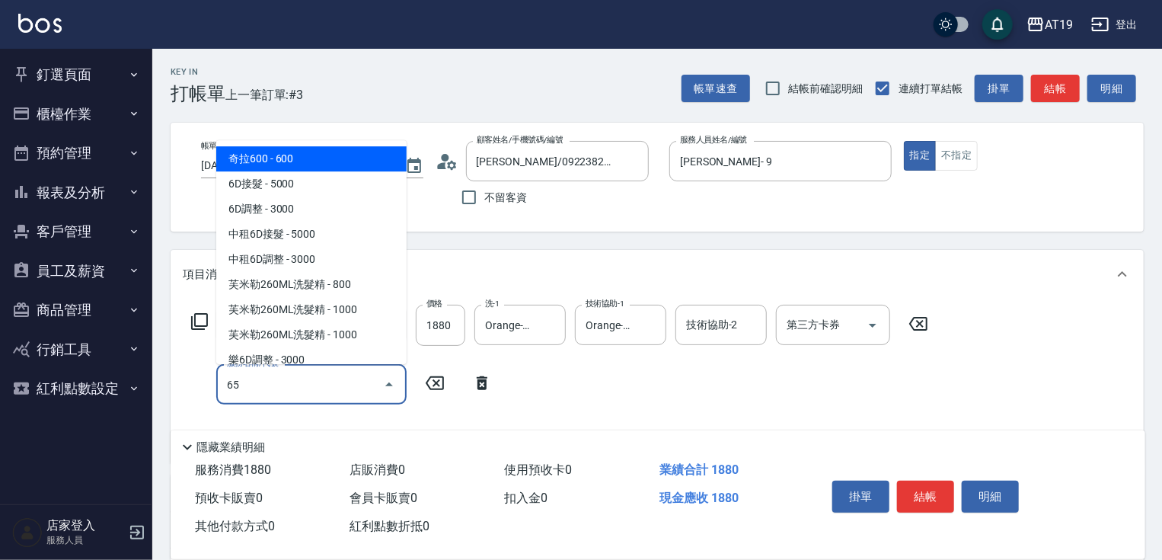
type input "657"
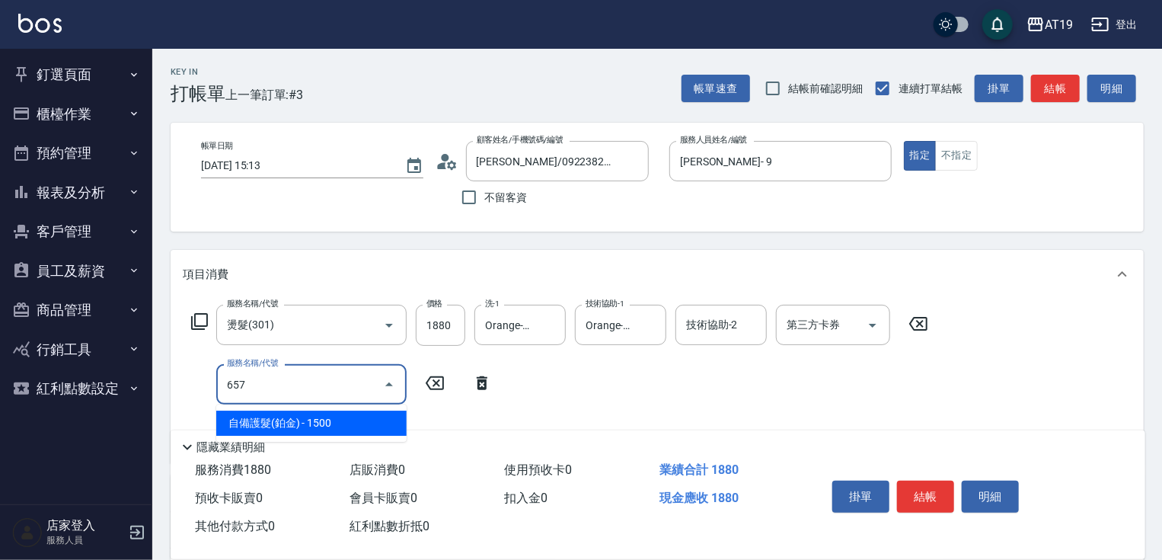
type input "330"
type input "自備護髮(鉑金)(657)"
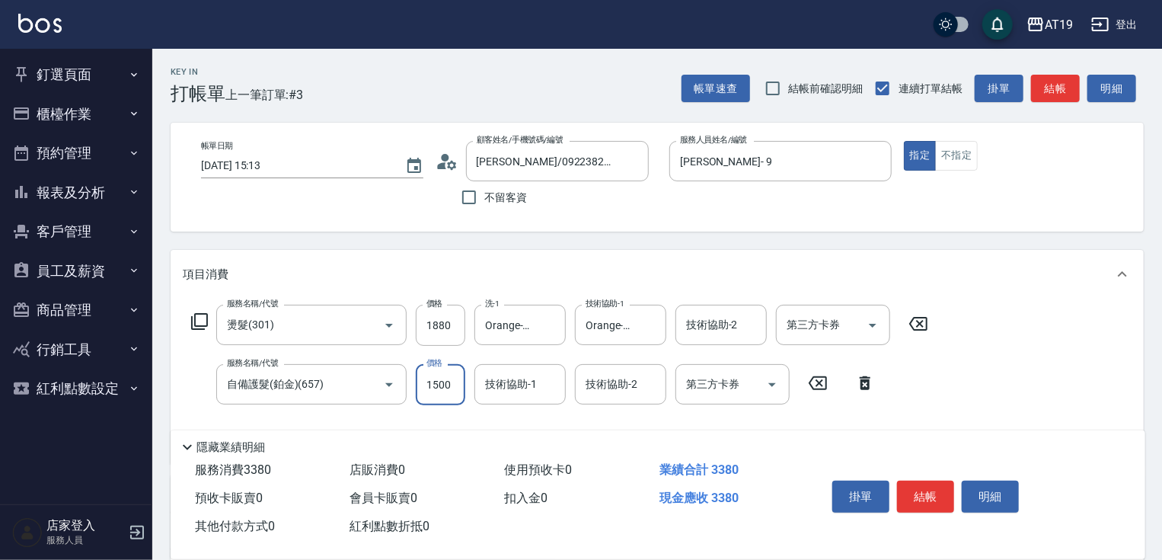
type input "180"
type input "150"
type input "200"
type input "1500"
type input "330"
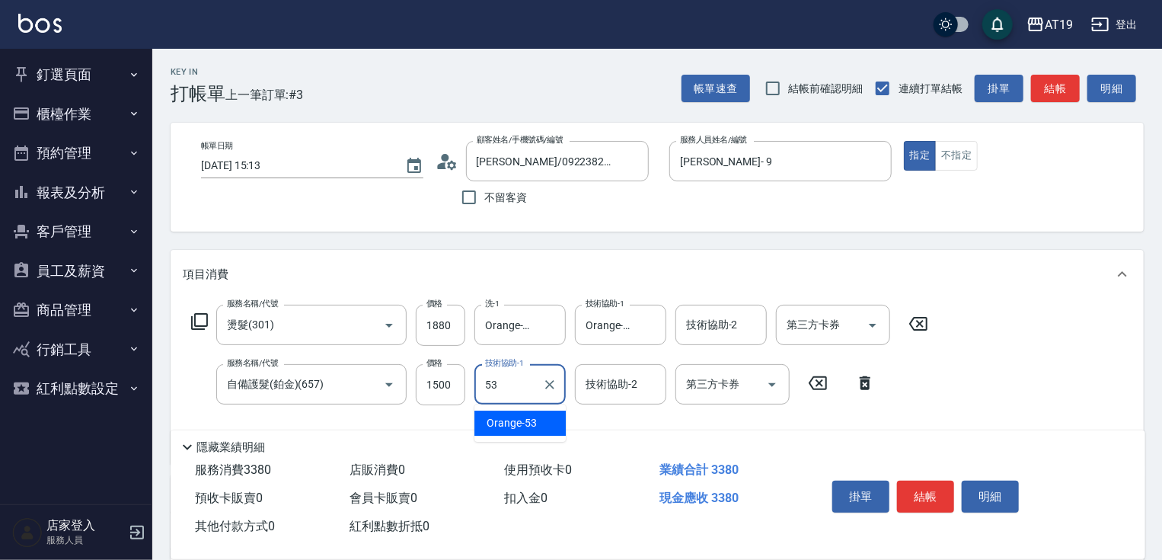
type input "Orange-53"
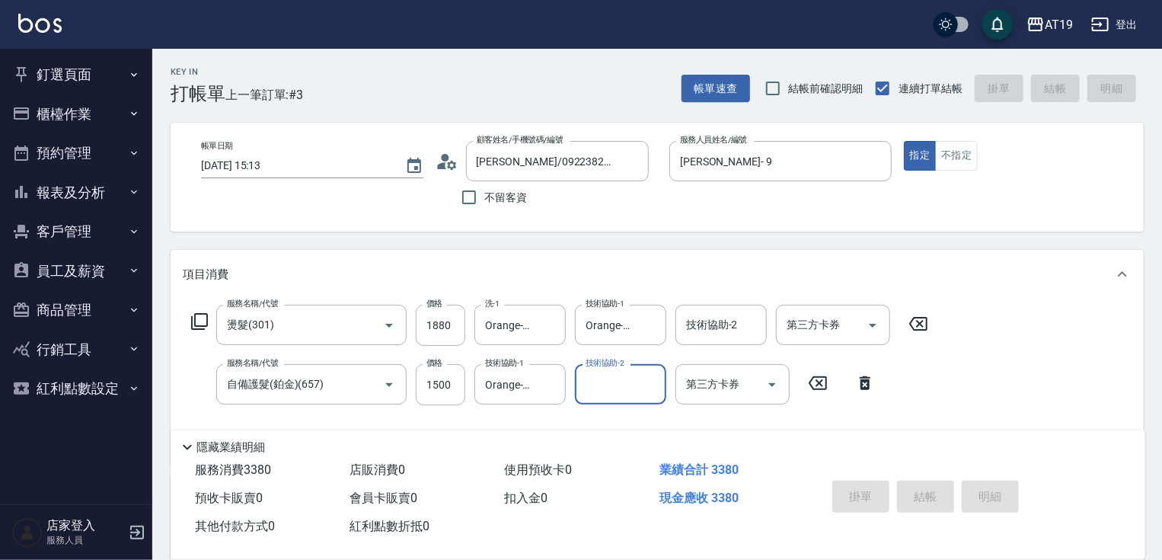
type input "2025/09/17 15:14"
type input "0"
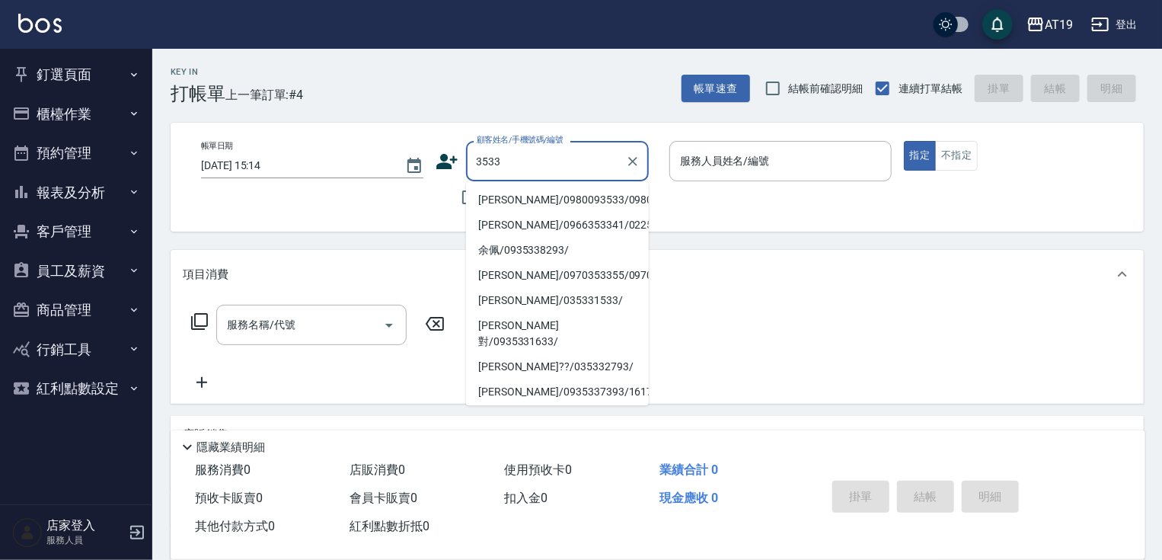
type input "高鳳娟/0980093533/0980093533"
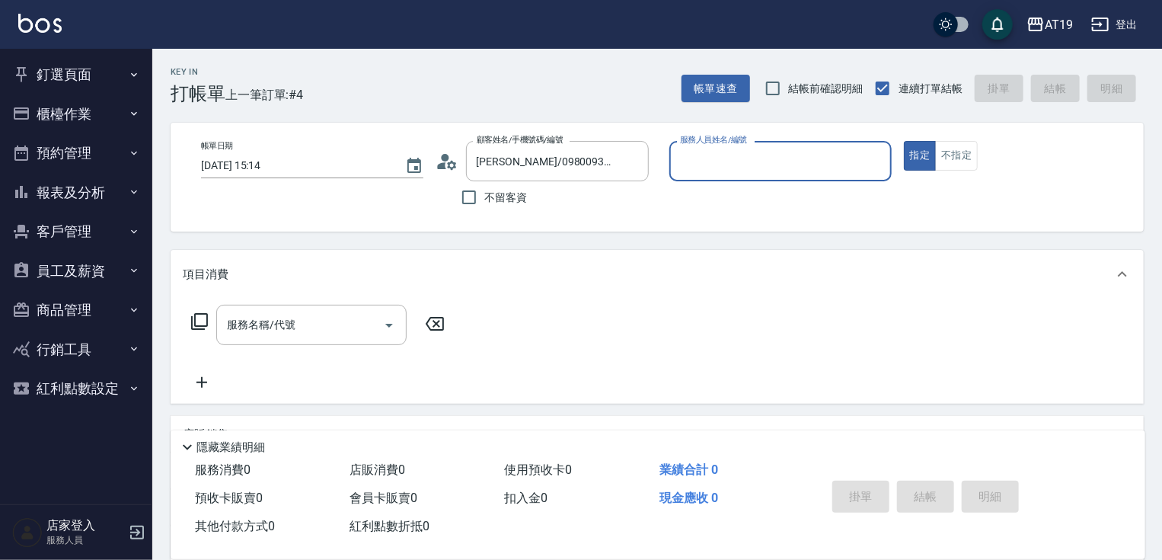
type input "Lannie- 2"
click at [904, 141] on button "指定" at bounding box center [920, 156] width 33 height 30
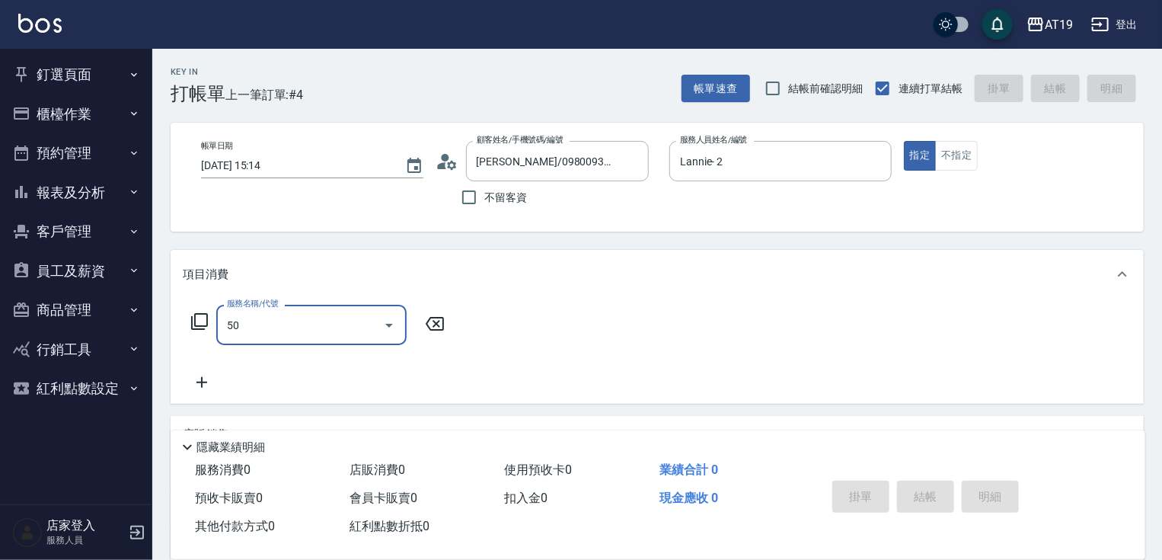
type input "501"
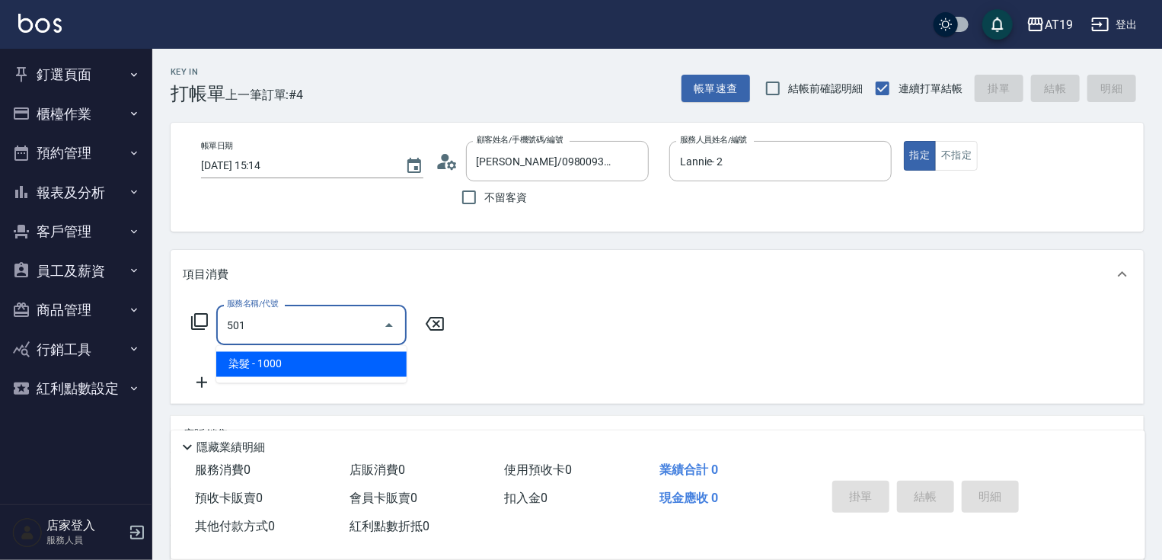
type input "100"
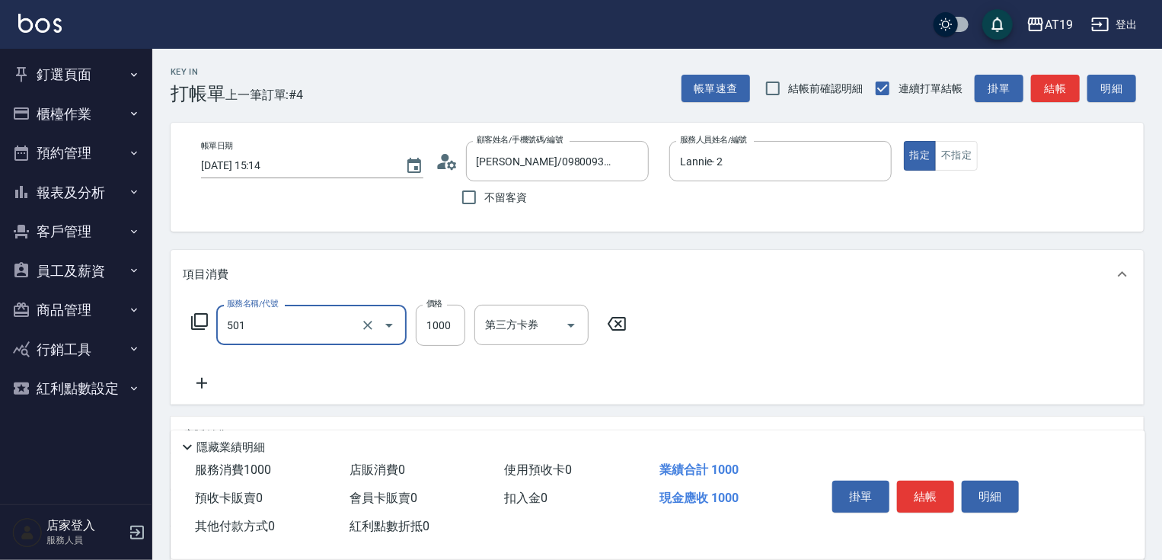
type input "染髮(501)"
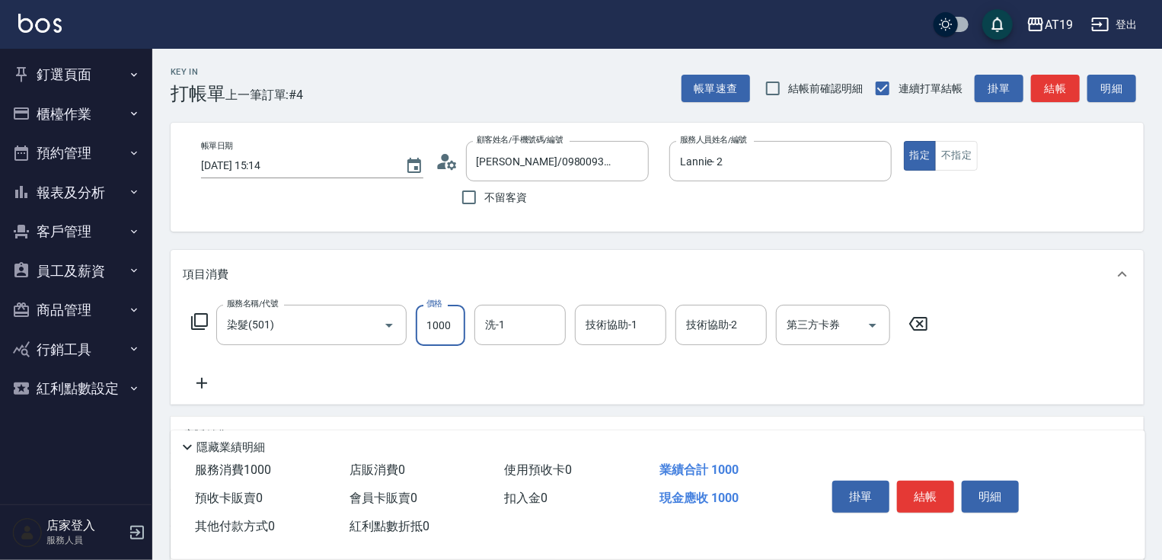
type input "1"
type input "0"
type input "16"
type input "10"
type input "160"
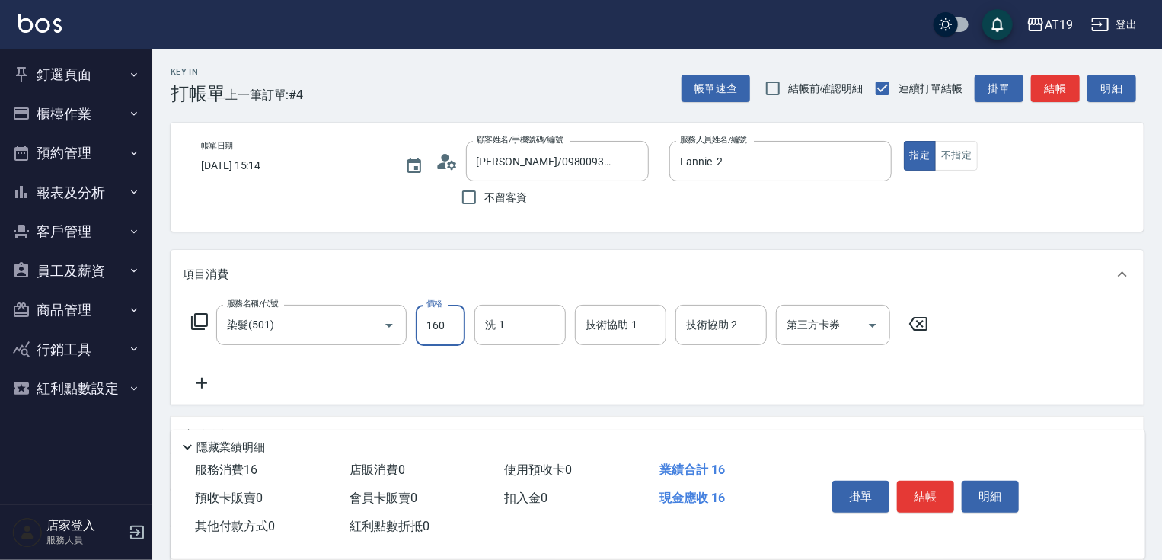
type input "160"
type input "1600"
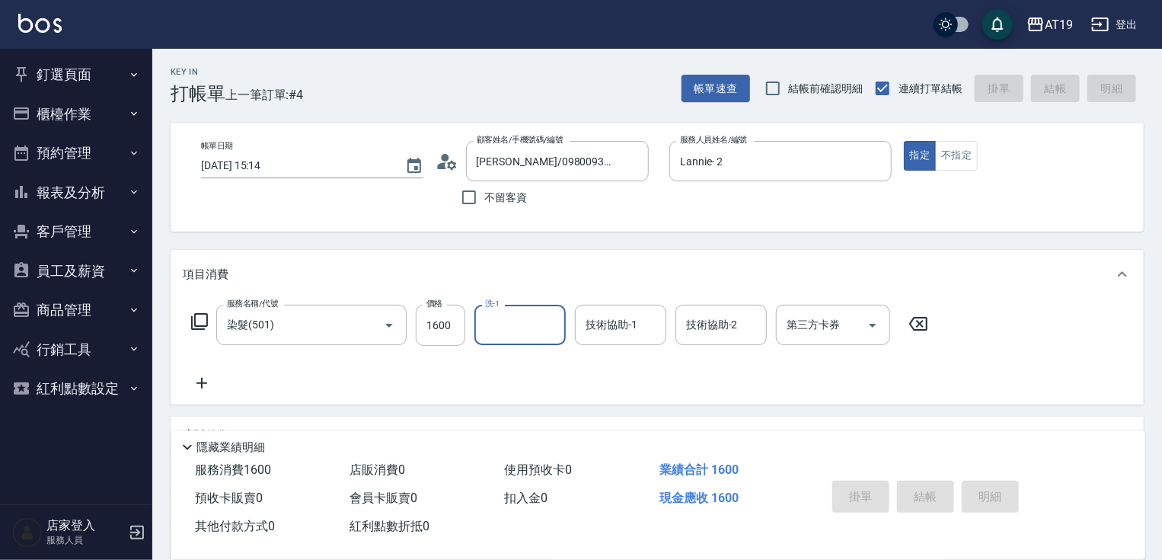
type input "0"
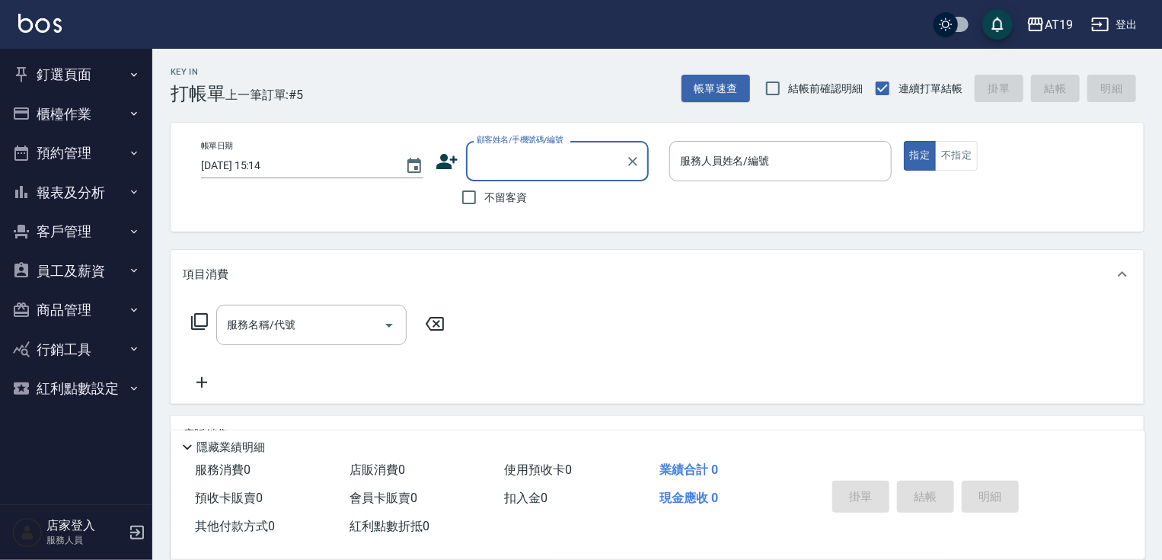
click at [58, 119] on button "櫃檯作業" at bounding box center [76, 114] width 140 height 40
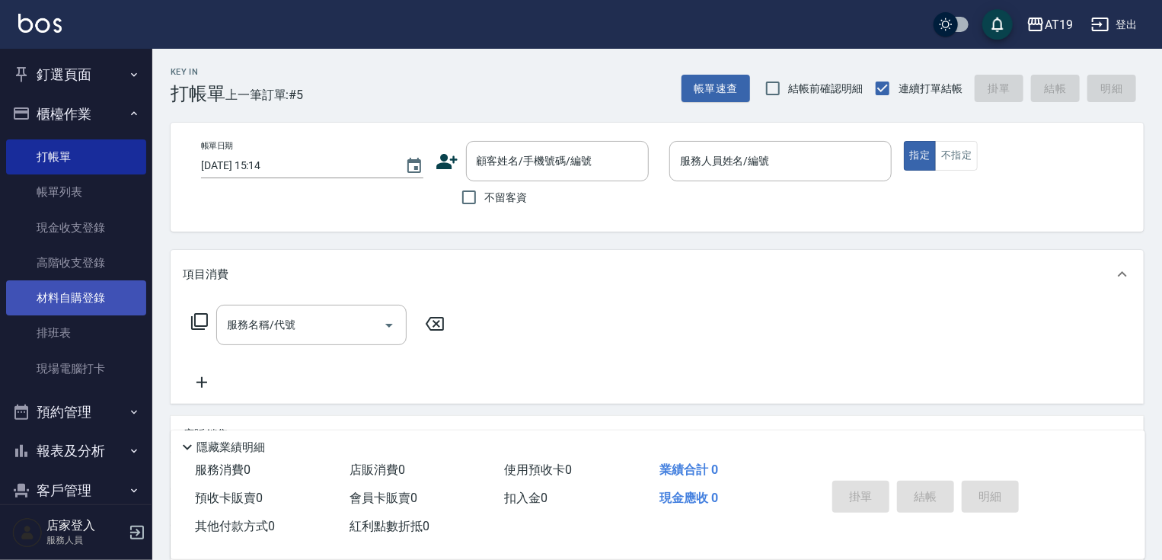
drag, startPoint x: 73, startPoint y: 297, endPoint x: 251, endPoint y: 260, distance: 181.4
click at [74, 296] on link "材料自購登錄" at bounding box center [76, 297] width 140 height 35
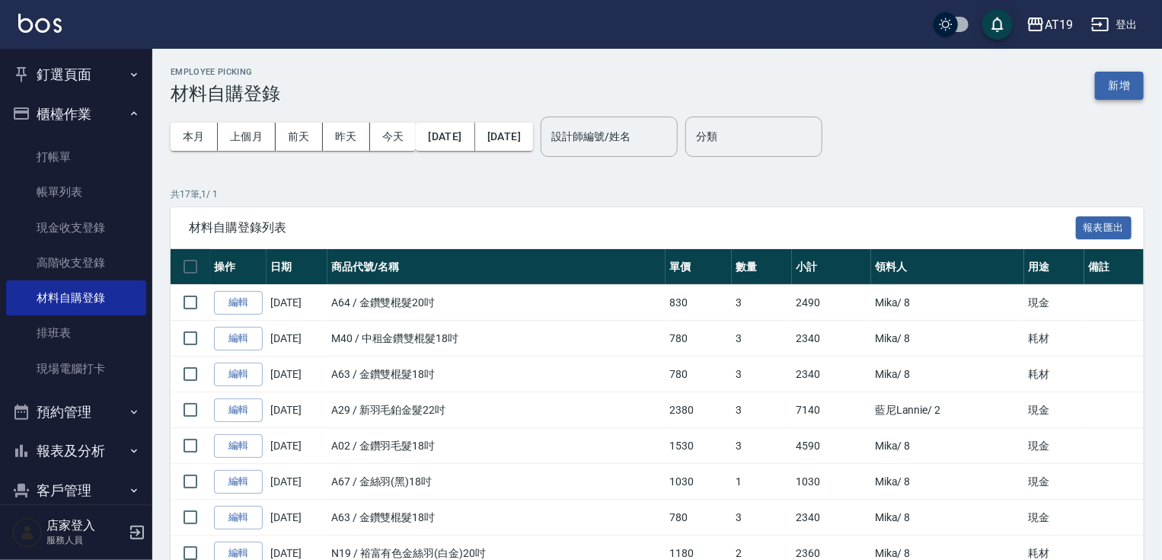
click at [1124, 89] on button "新增" at bounding box center [1119, 86] width 49 height 28
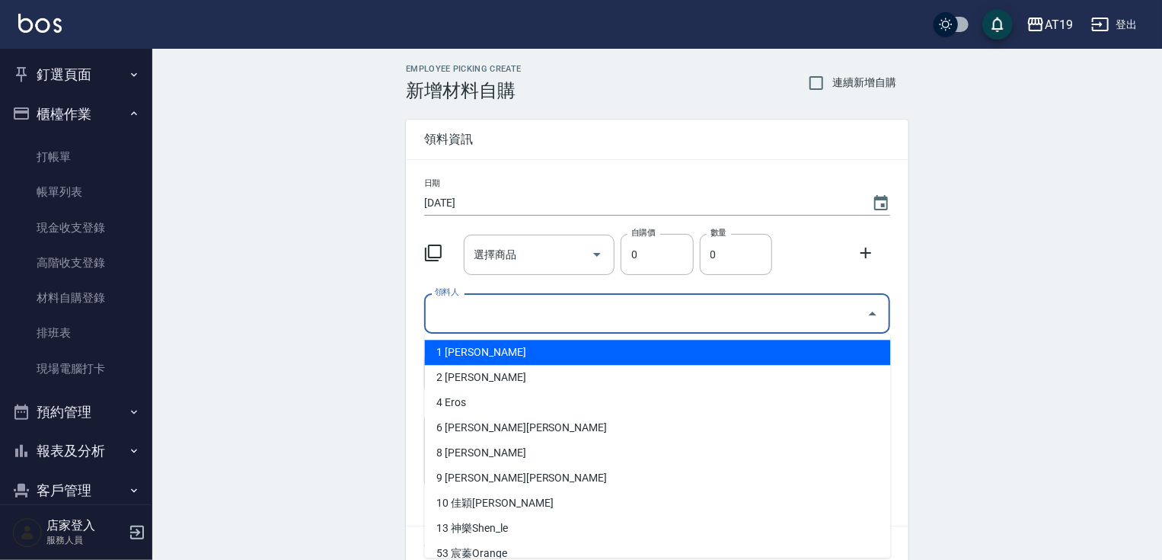
click at [462, 308] on input "領料人" at bounding box center [646, 313] width 430 height 27
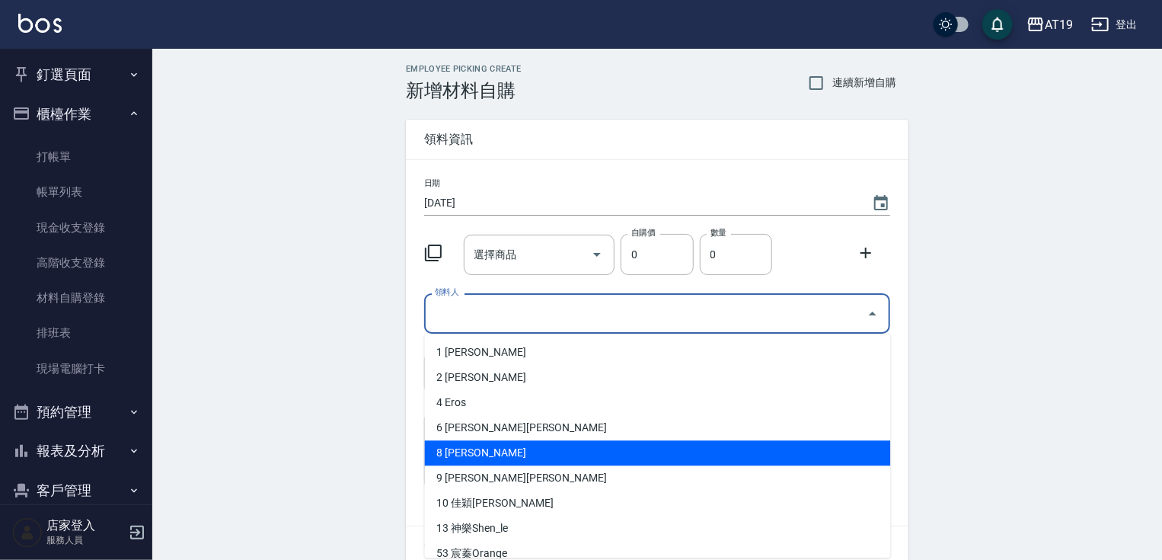
click at [471, 459] on li "8 Mika" at bounding box center [658, 452] width 466 height 25
type input "Mika"
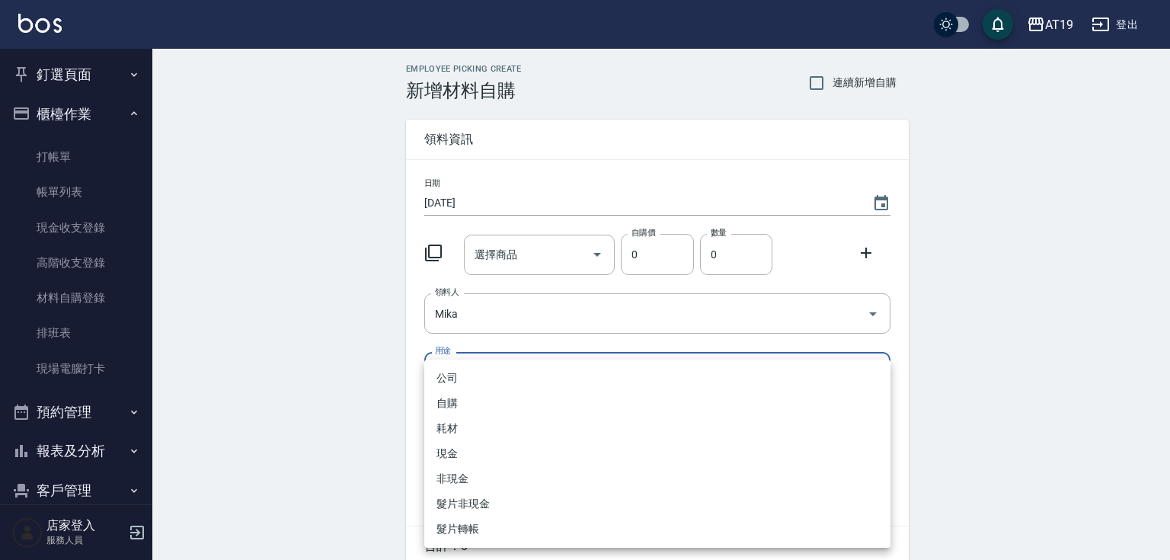
click at [470, 372] on body "AT19 登出 釘選頁面 打帳單 帳單列表 排班表 現場電腦打卡 店家日報表 互助日報表 設計師日報表 櫃檯作業 打帳單 帳單列表 現金收支登錄 高階收支登錄…" at bounding box center [585, 314] width 1170 height 628
click at [467, 433] on li "耗材" at bounding box center [657, 428] width 466 height 25
type input "耗材"
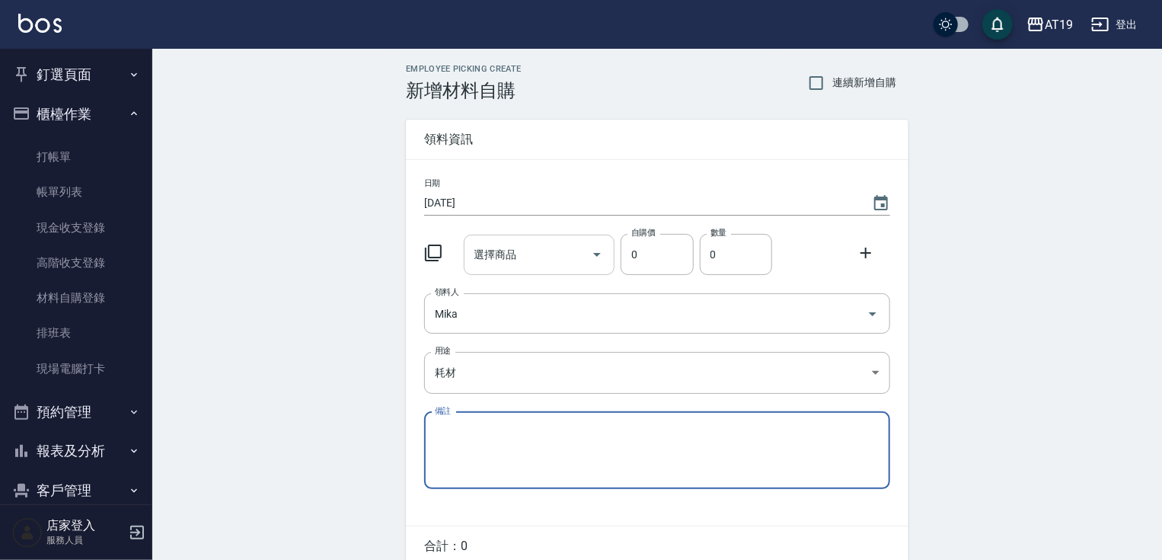
click at [498, 259] on div "選擇商品 選擇商品" at bounding box center [540, 255] width 152 height 40
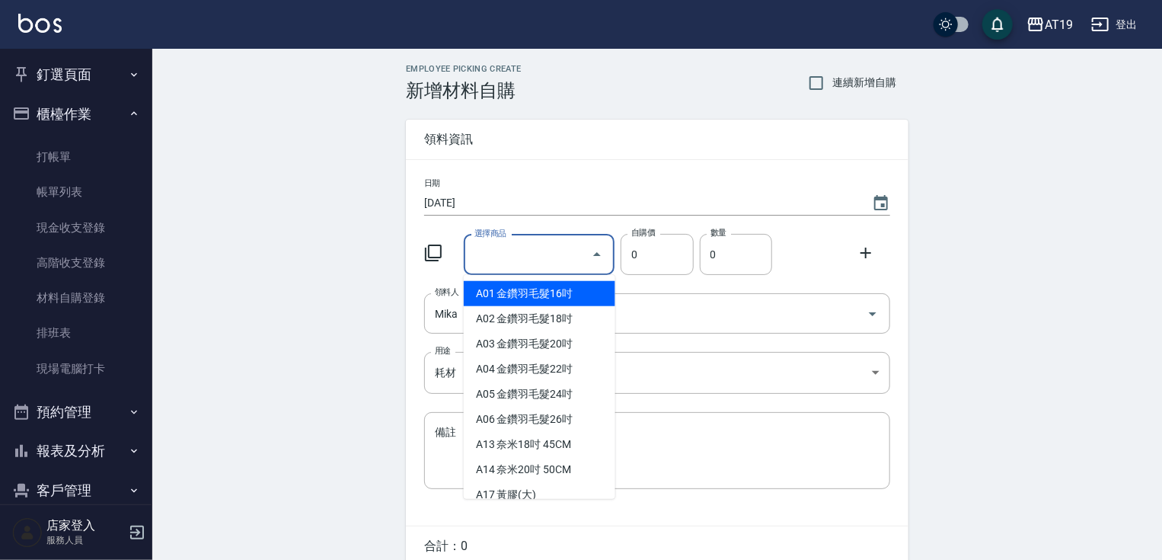
click at [509, 292] on li "A01 金鑽羽毛髮16吋" at bounding box center [540, 293] width 152 height 25
type input "金鑽羽毛髮16吋"
type input "1380"
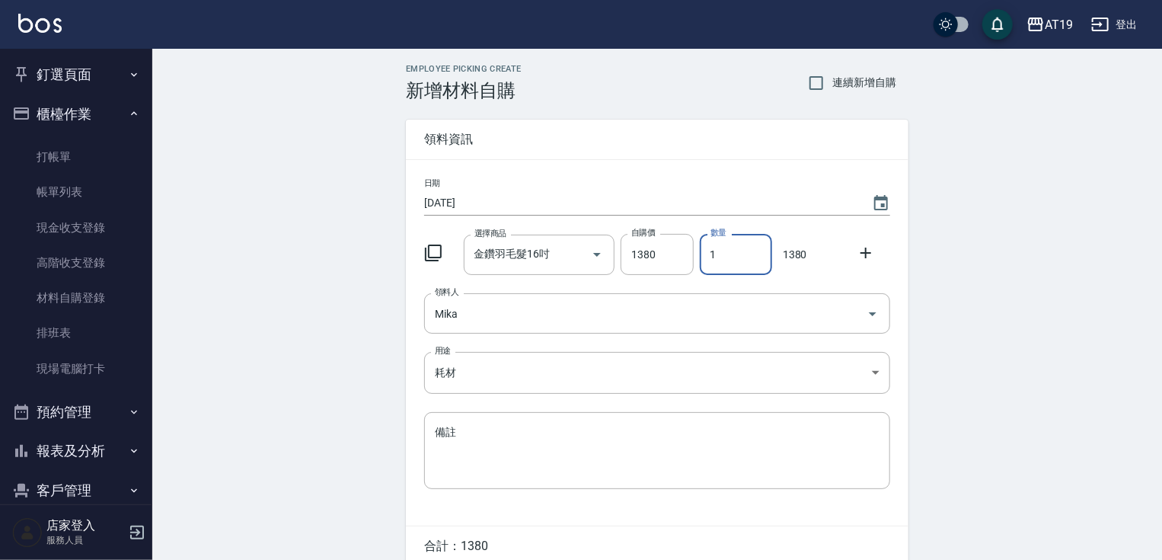
click at [716, 252] on input "1" at bounding box center [736, 254] width 72 height 41
type input "2"
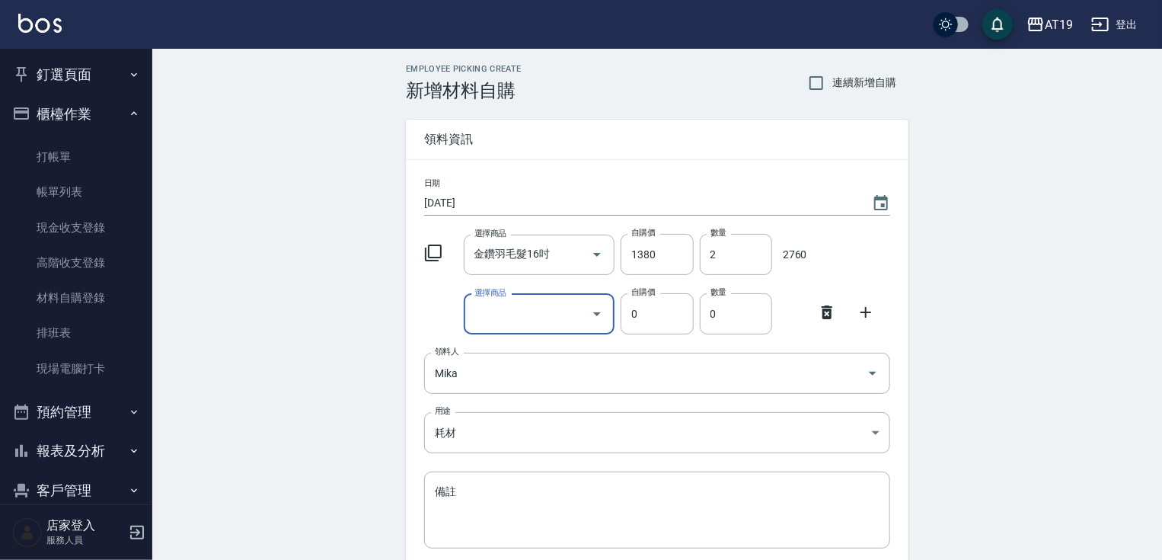
click at [823, 309] on icon at bounding box center [827, 312] width 11 height 14
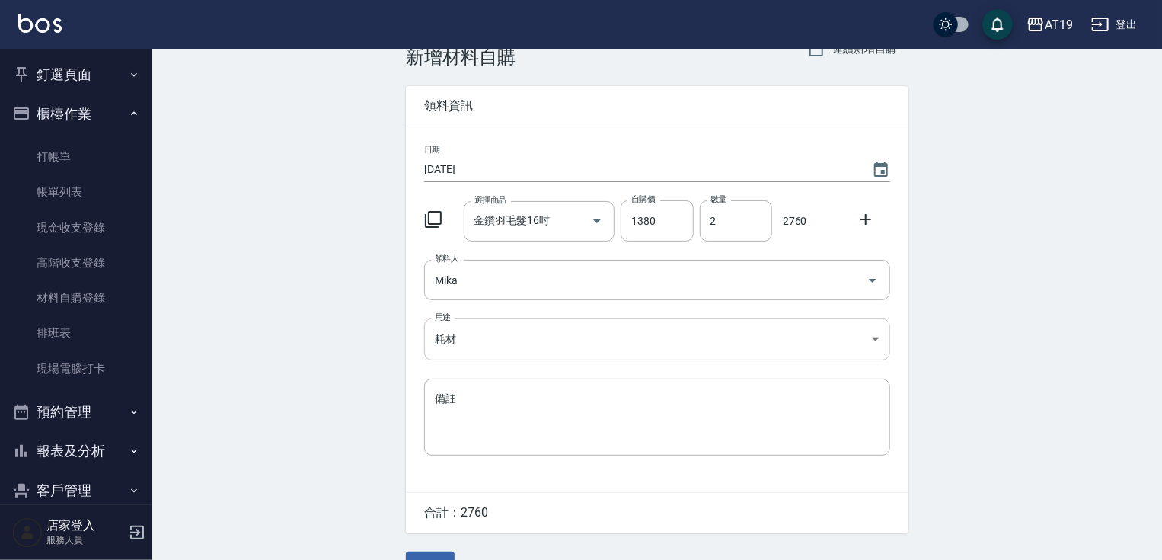
scroll to position [69, 0]
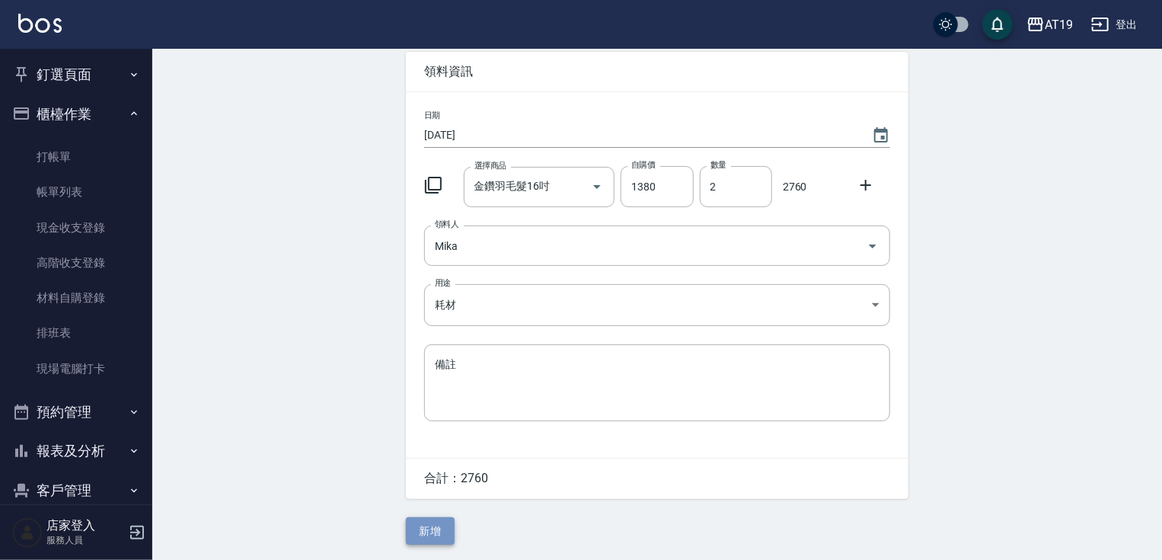
click at [436, 530] on button "新增" at bounding box center [430, 531] width 49 height 28
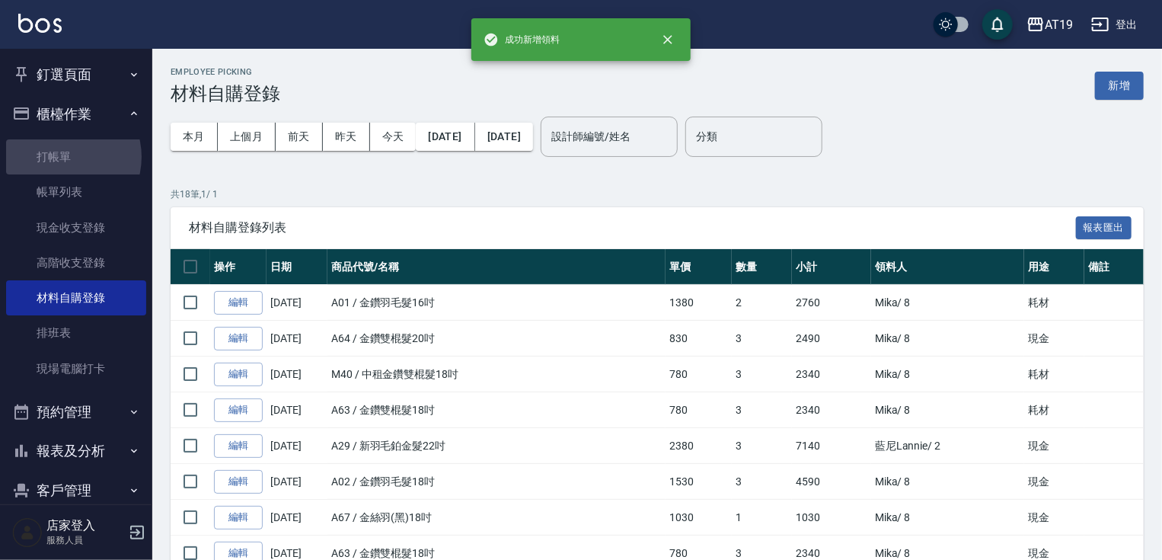
drag, startPoint x: 63, startPoint y: 157, endPoint x: 67, endPoint y: 129, distance: 28.4
click at [64, 155] on link "打帳單" at bounding box center [76, 156] width 140 height 35
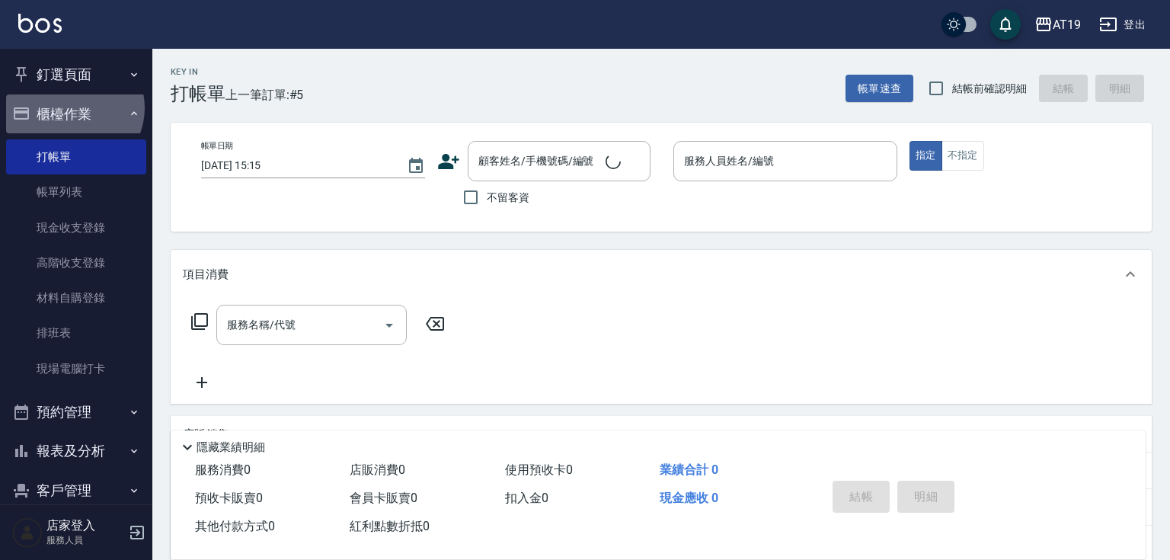
click at [71, 107] on button "櫃檯作業" at bounding box center [76, 114] width 140 height 40
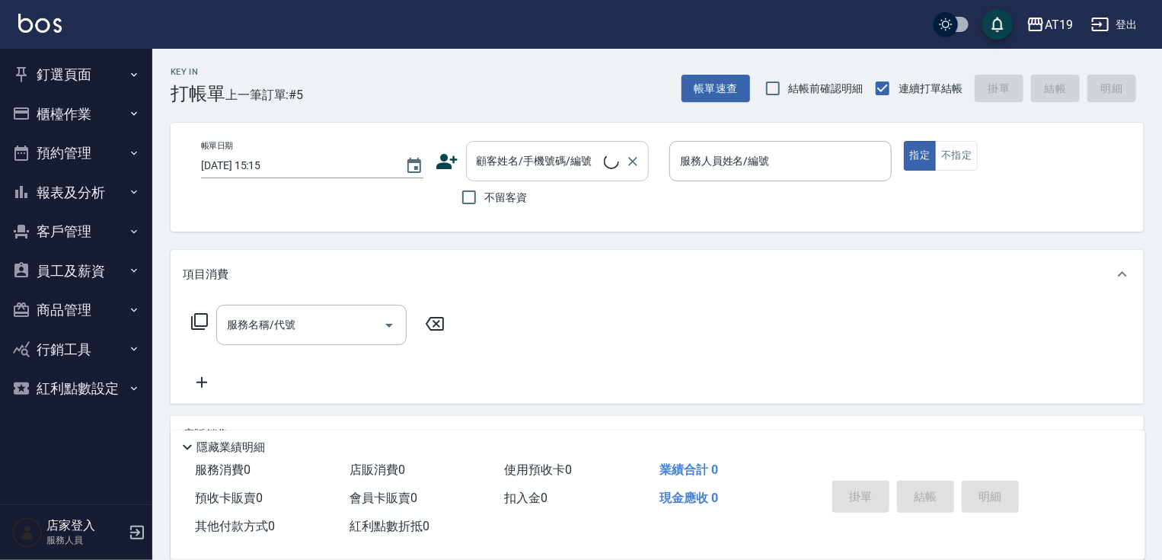
click at [491, 166] on input "顧客姓名/手機號碼/編號" at bounding box center [538, 161] width 131 height 27
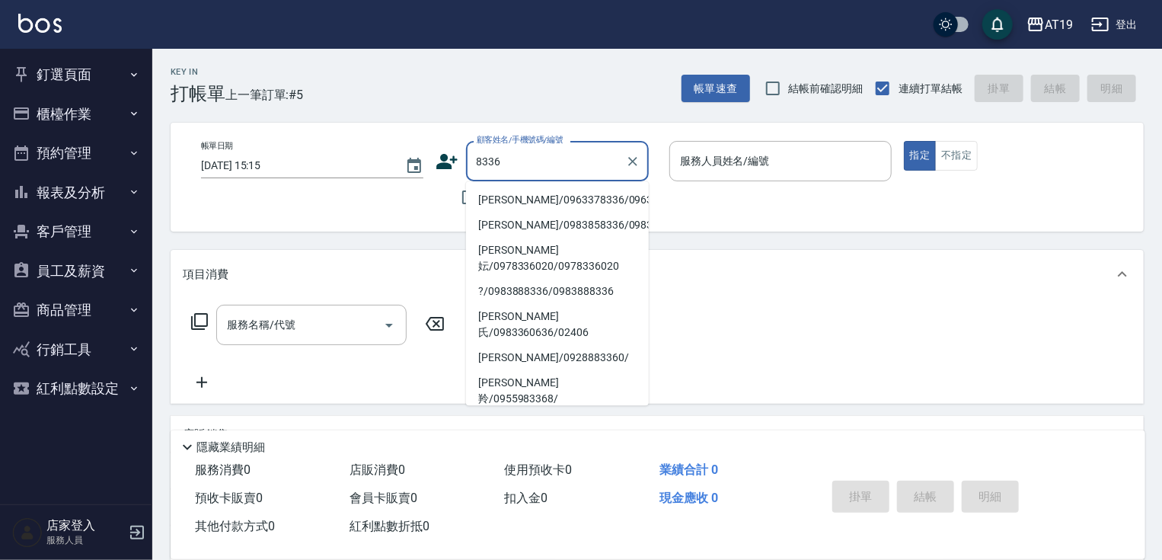
type input "鄭妡萬/0963378336/0963378336"
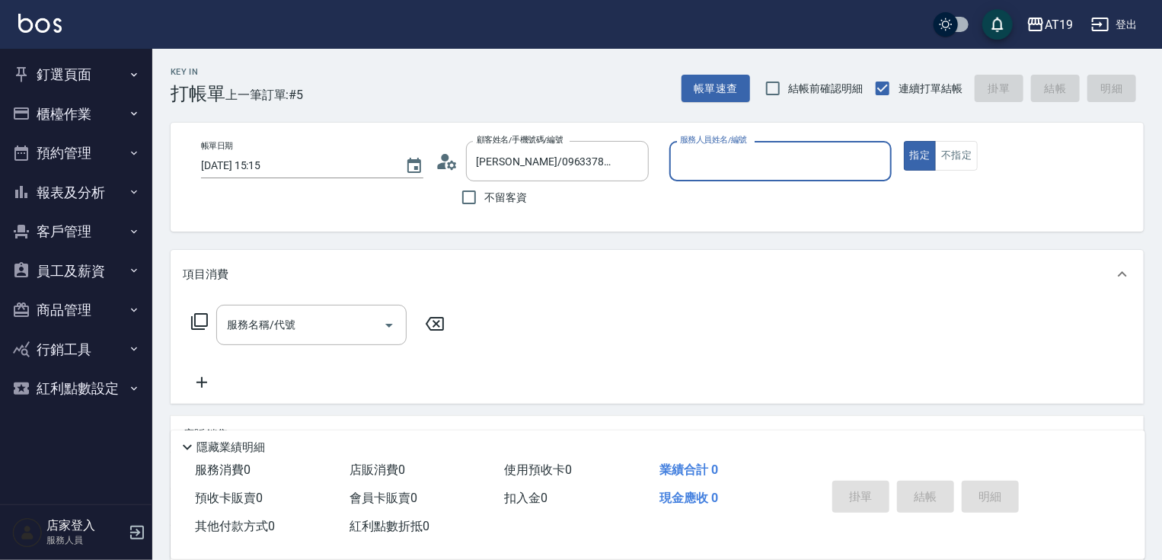
type input "Mika- 8"
click at [904, 141] on button "指定" at bounding box center [920, 156] width 33 height 30
type button "true"
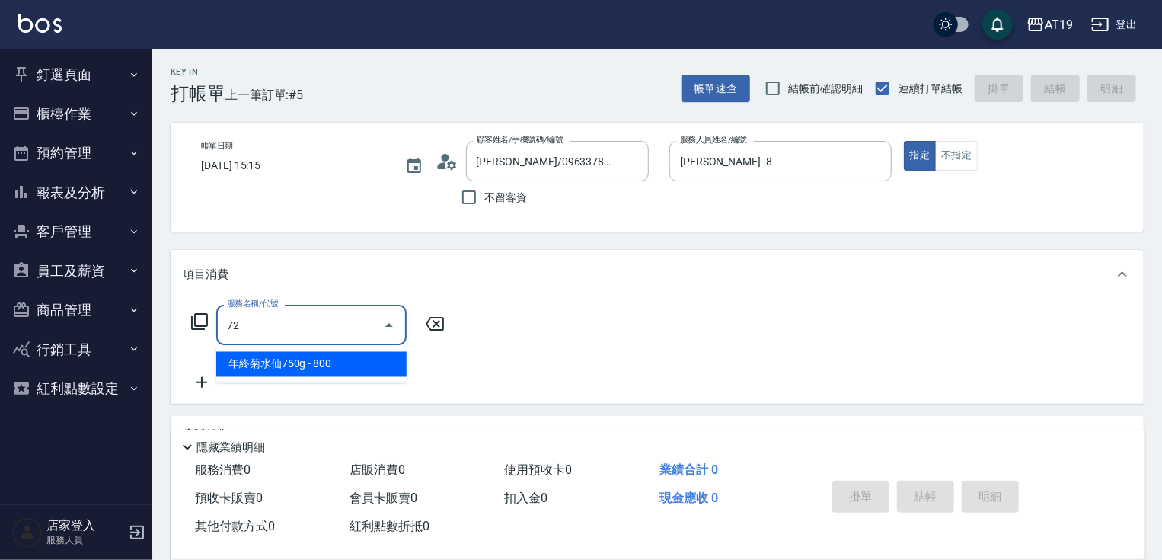
type input "720"
type input "330"
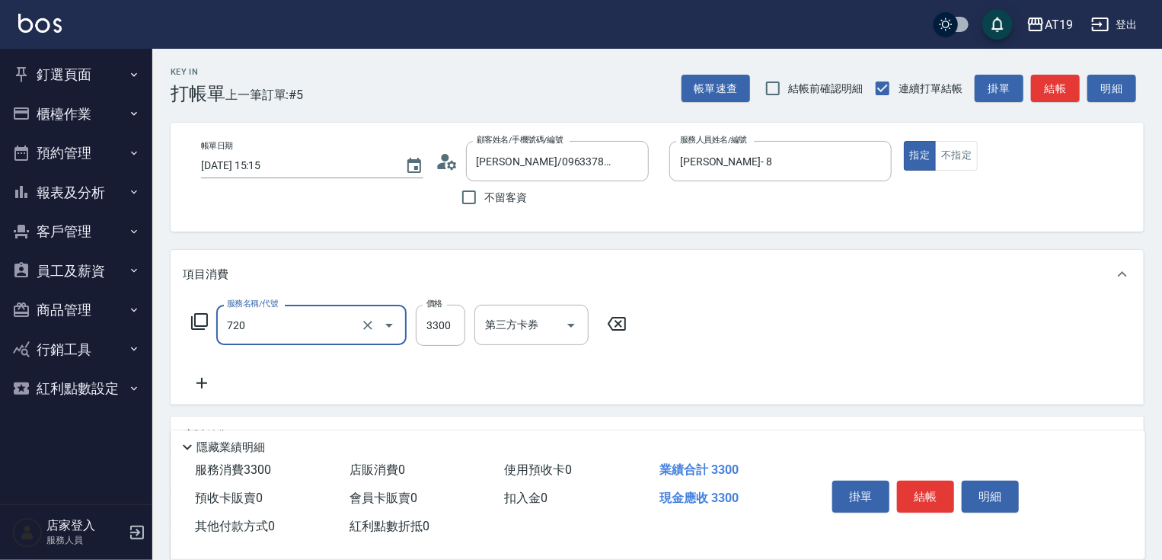
type input "金鑽羽毛髮(720)"
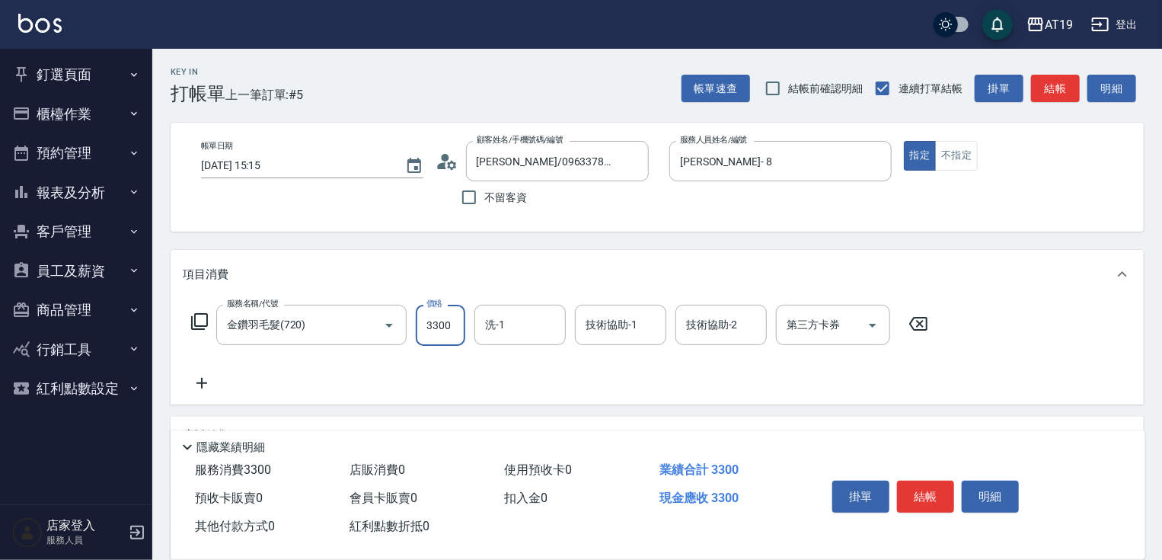
type input "0"
type input "90"
type input "900"
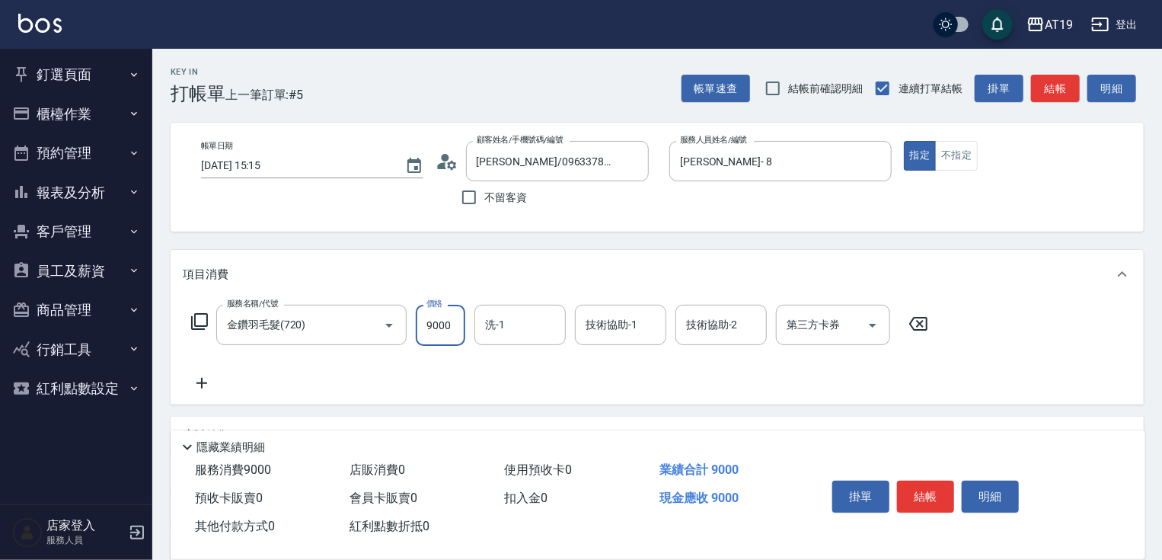
type input "9000"
type input "Orange-53"
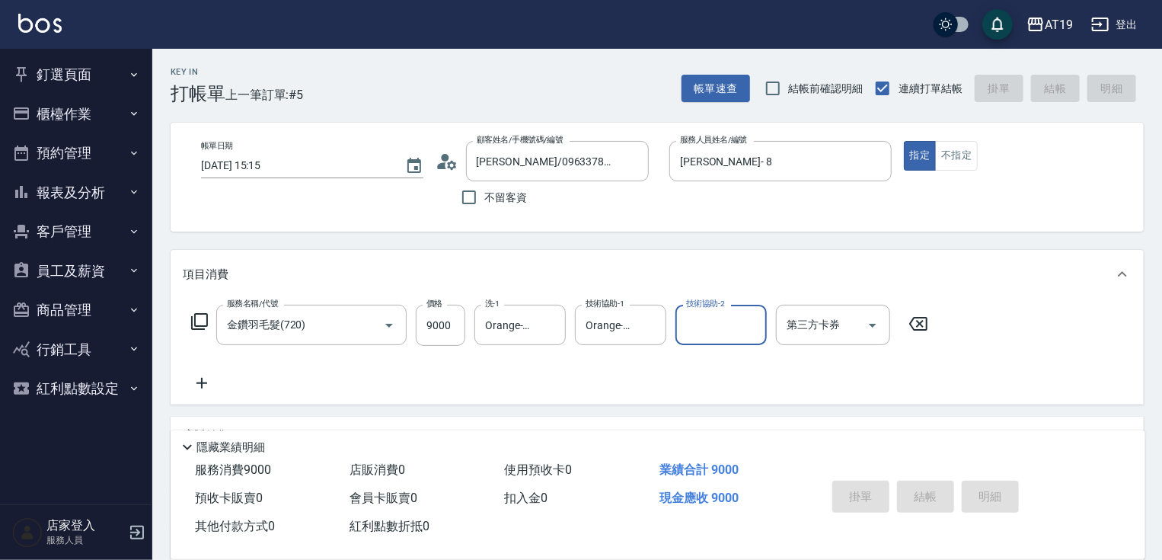
type input "0"
